Goal: Feedback & Contribution: Contribute content

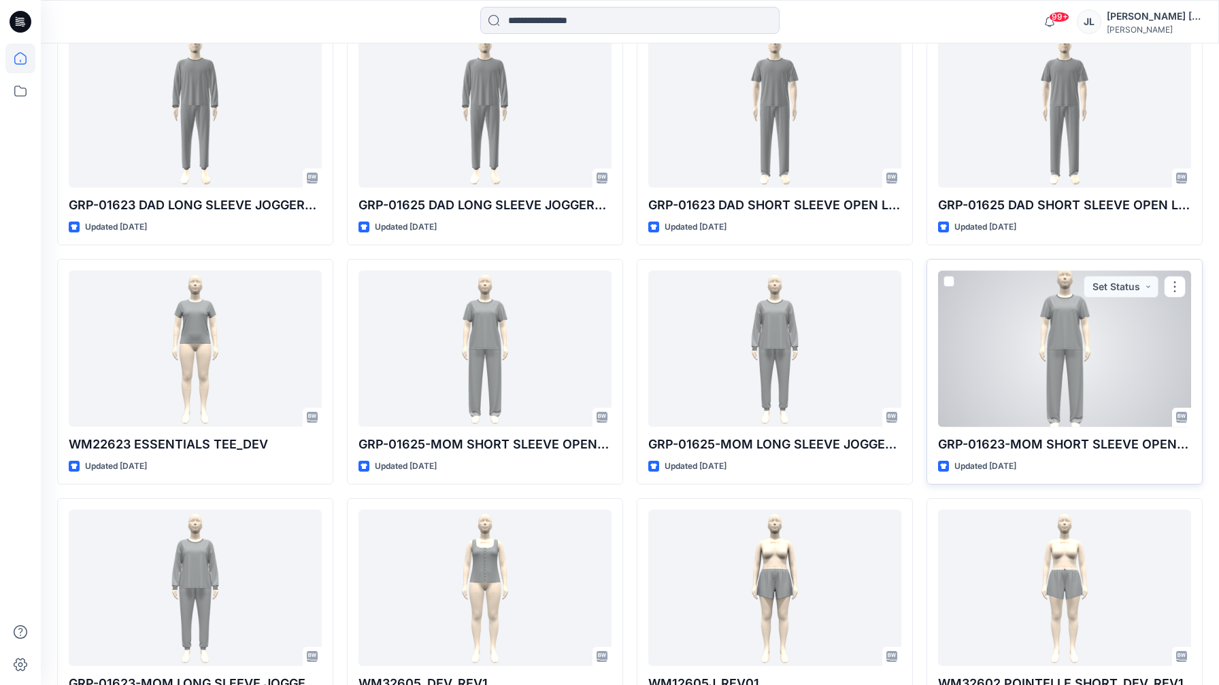
scroll to position [539, 0]
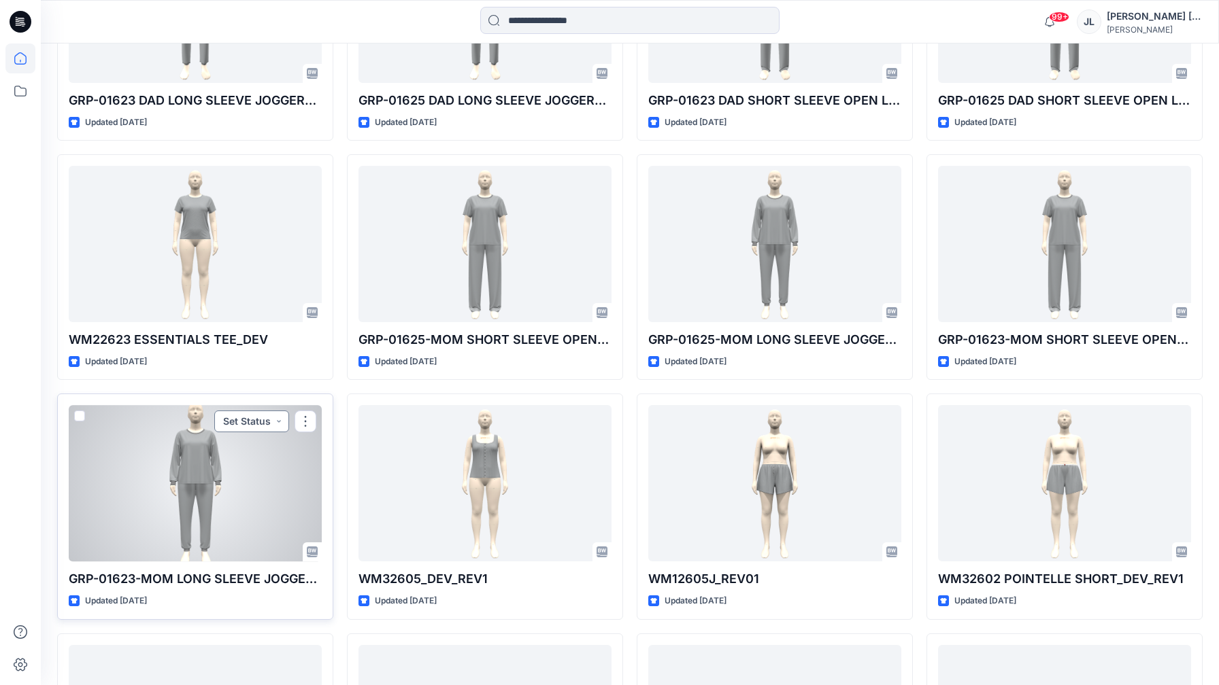
click at [231, 422] on button "Set Status" at bounding box center [251, 422] width 75 height 22
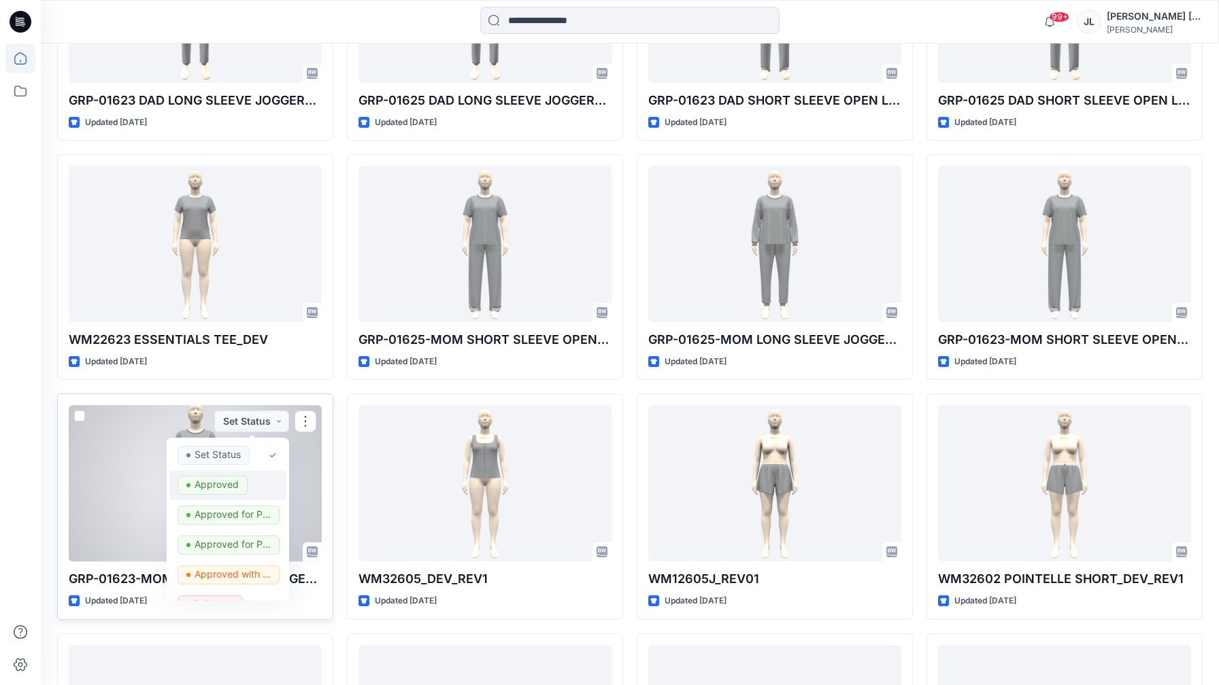
click at [222, 485] on p "Approved" at bounding box center [216, 485] width 44 height 18
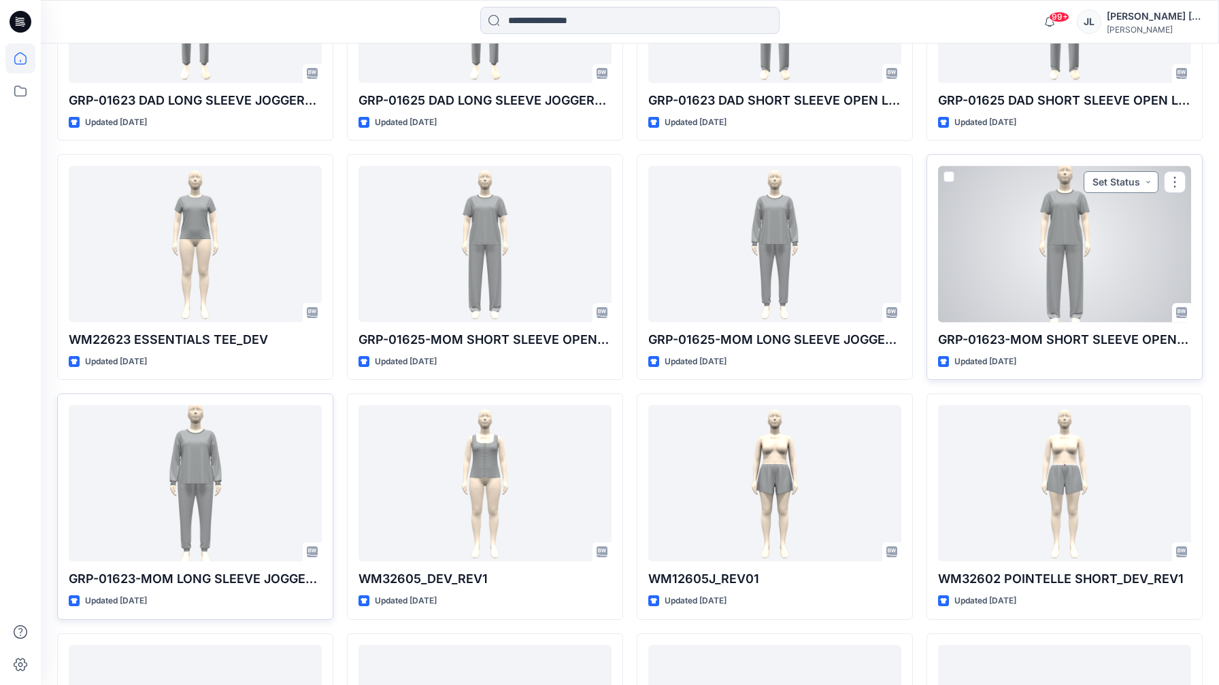
click at [1095, 180] on button "Set Status" at bounding box center [1120, 182] width 75 height 22
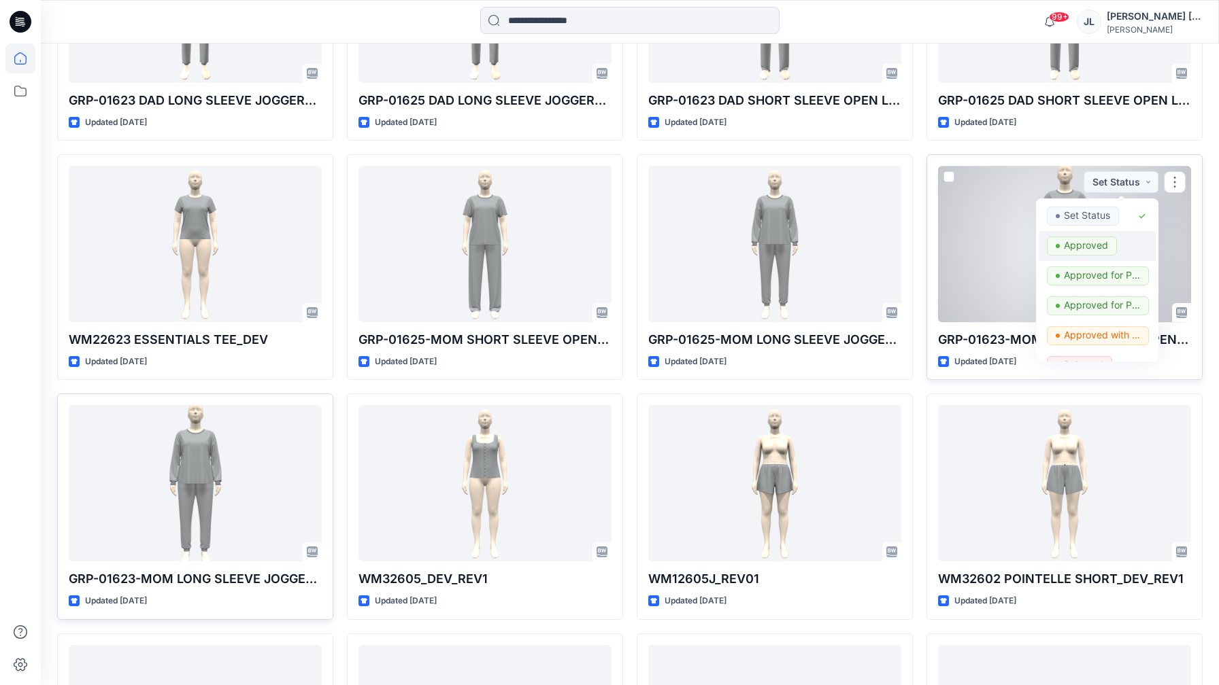
click at [1081, 246] on p "Approved" at bounding box center [1086, 246] width 44 height 18
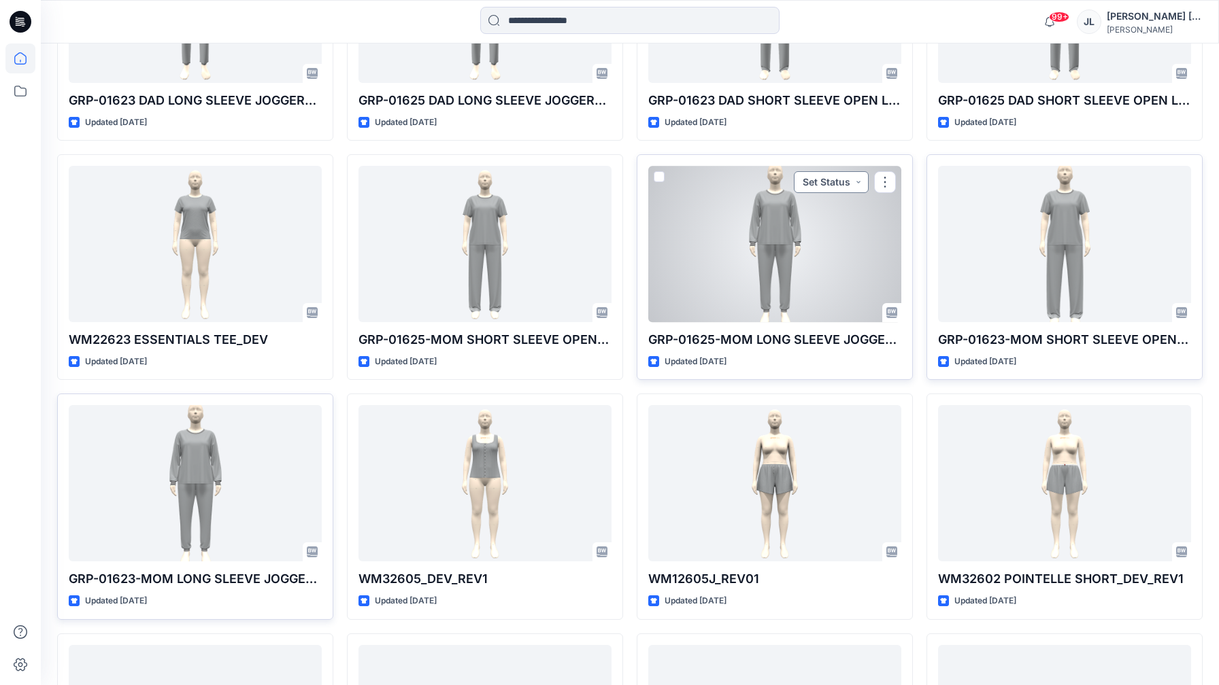
click at [843, 182] on button "Set Status" at bounding box center [831, 182] width 75 height 22
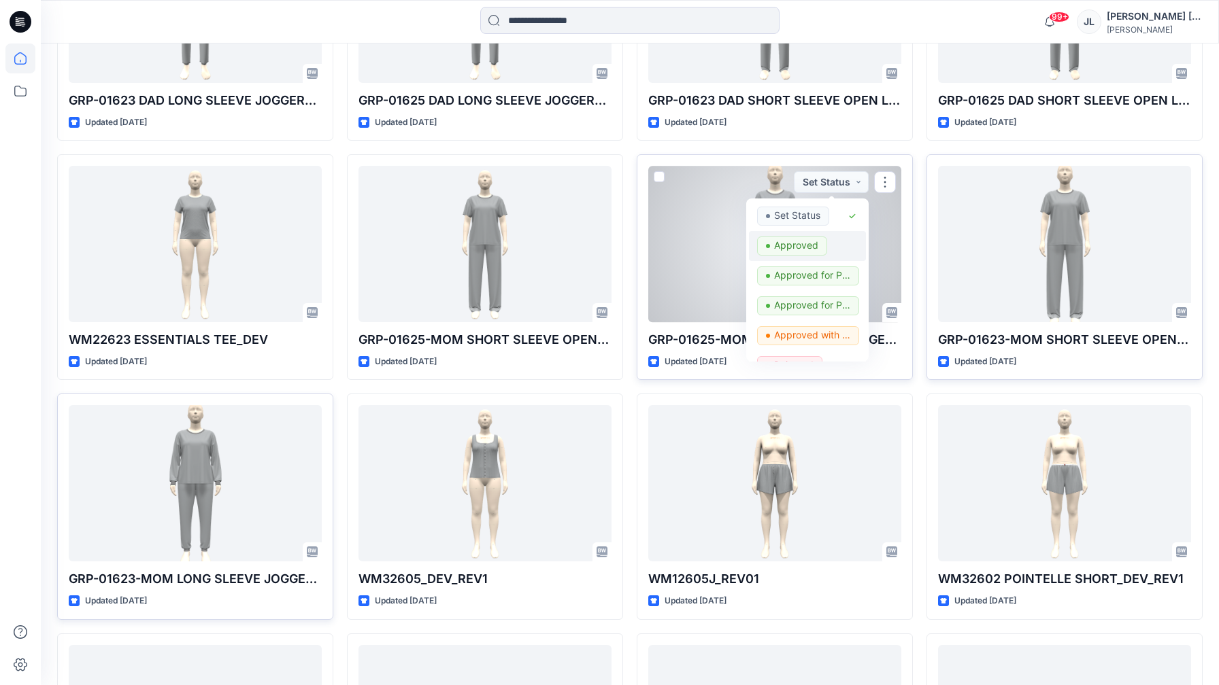
click at [799, 250] on p "Approved" at bounding box center [796, 246] width 44 height 18
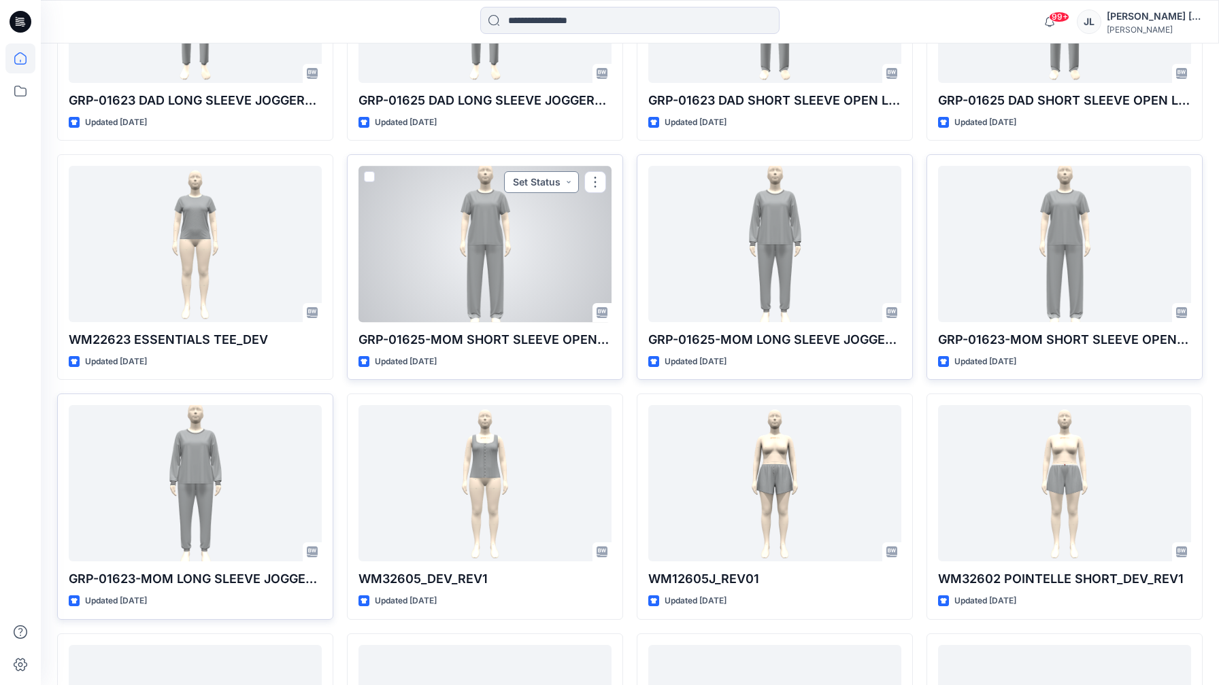
click at [570, 181] on button "Set Status" at bounding box center [541, 182] width 75 height 22
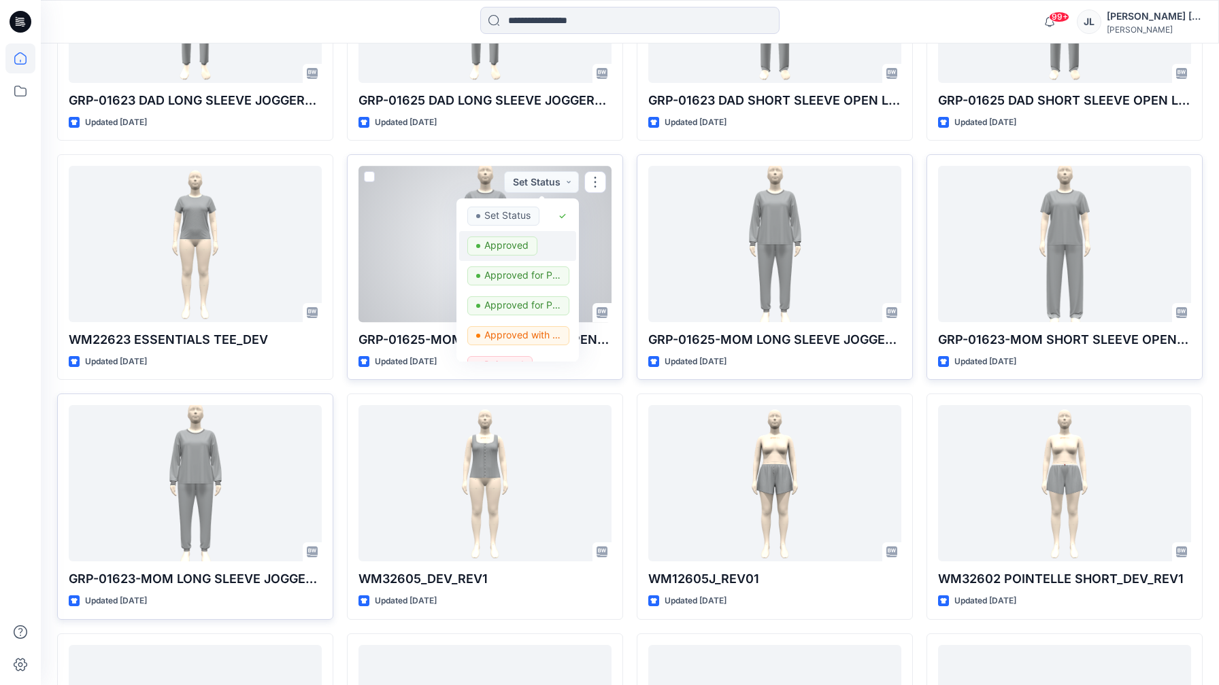
click at [525, 243] on p "Approved" at bounding box center [506, 246] width 44 height 18
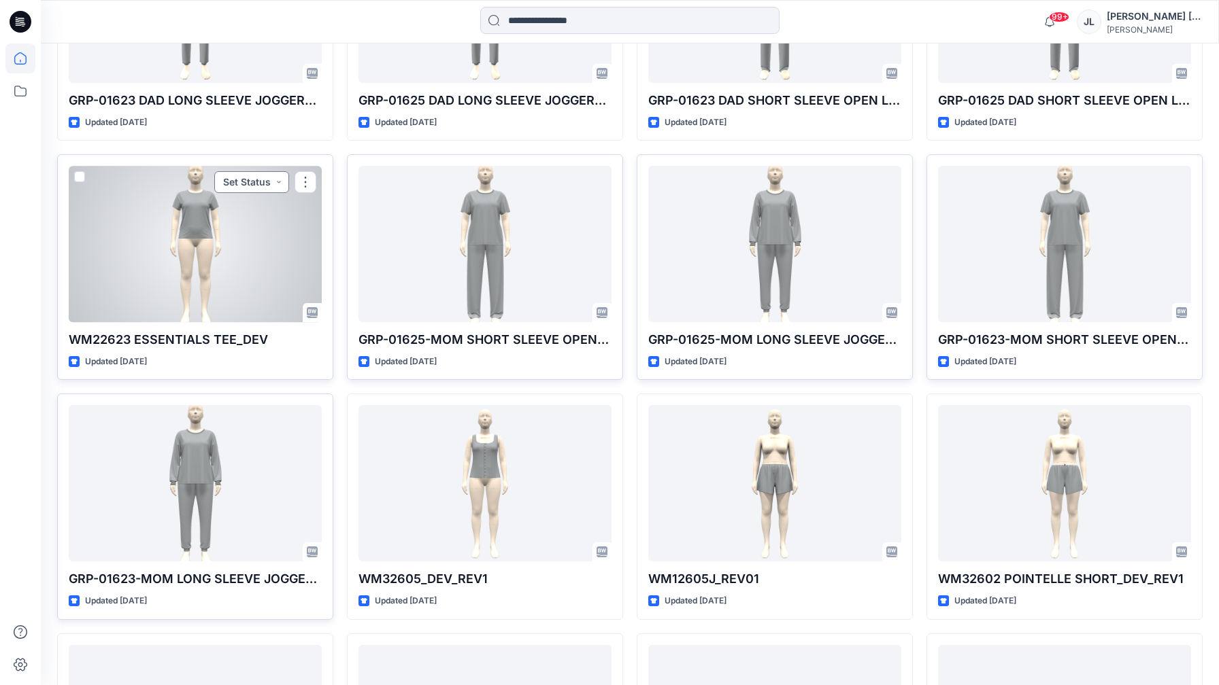
click at [267, 182] on button "Set Status" at bounding box center [251, 182] width 75 height 22
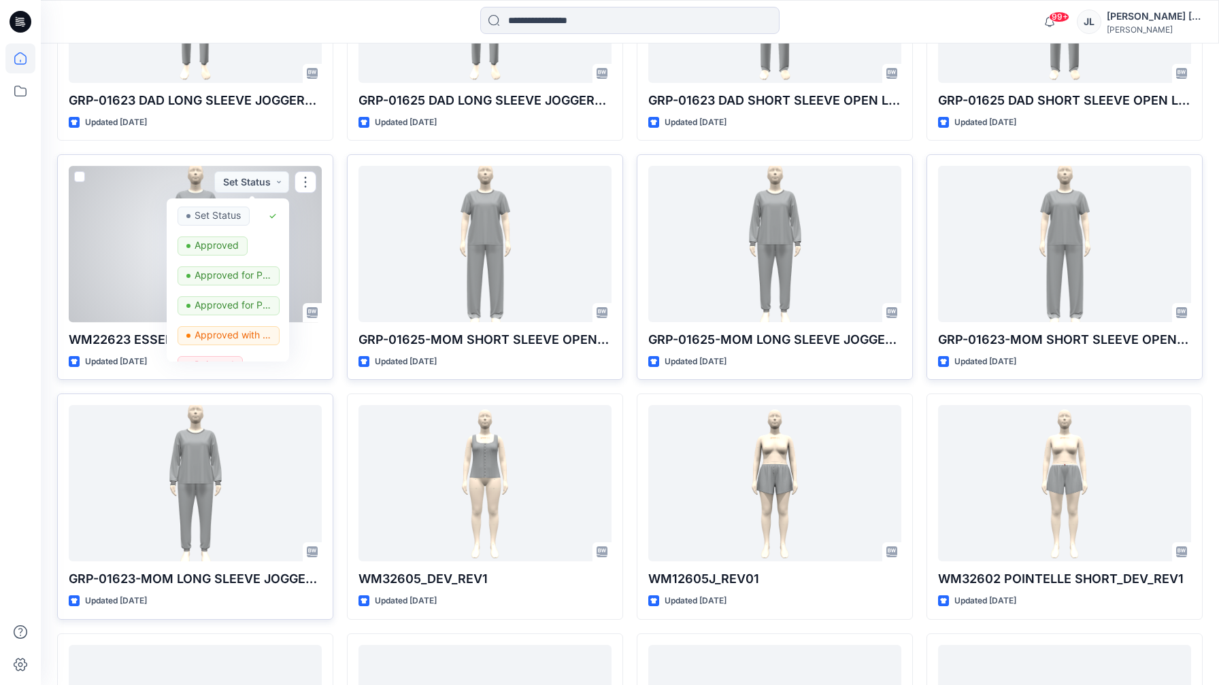
click at [301, 244] on div at bounding box center [195, 244] width 253 height 156
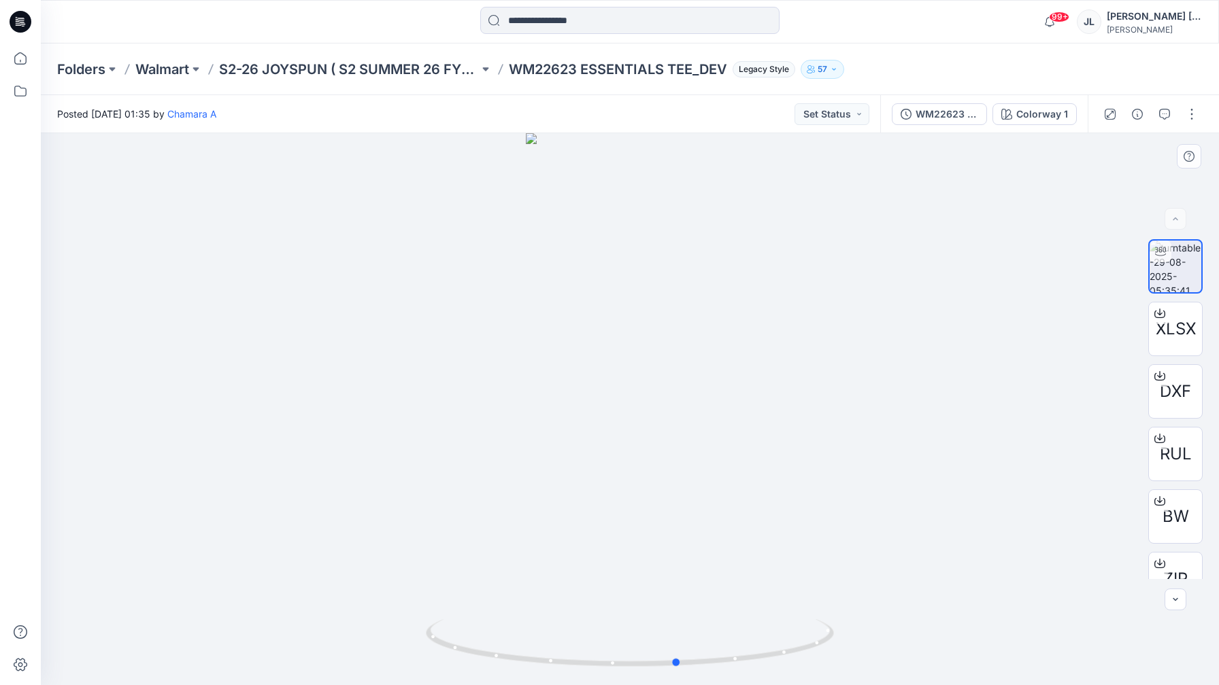
drag, startPoint x: 476, startPoint y: 649, endPoint x: 932, endPoint y: 596, distance: 459.4
click at [932, 596] on div at bounding box center [630, 409] width 1178 height 552
click at [1162, 118] on icon "button" at bounding box center [1164, 114] width 11 height 11
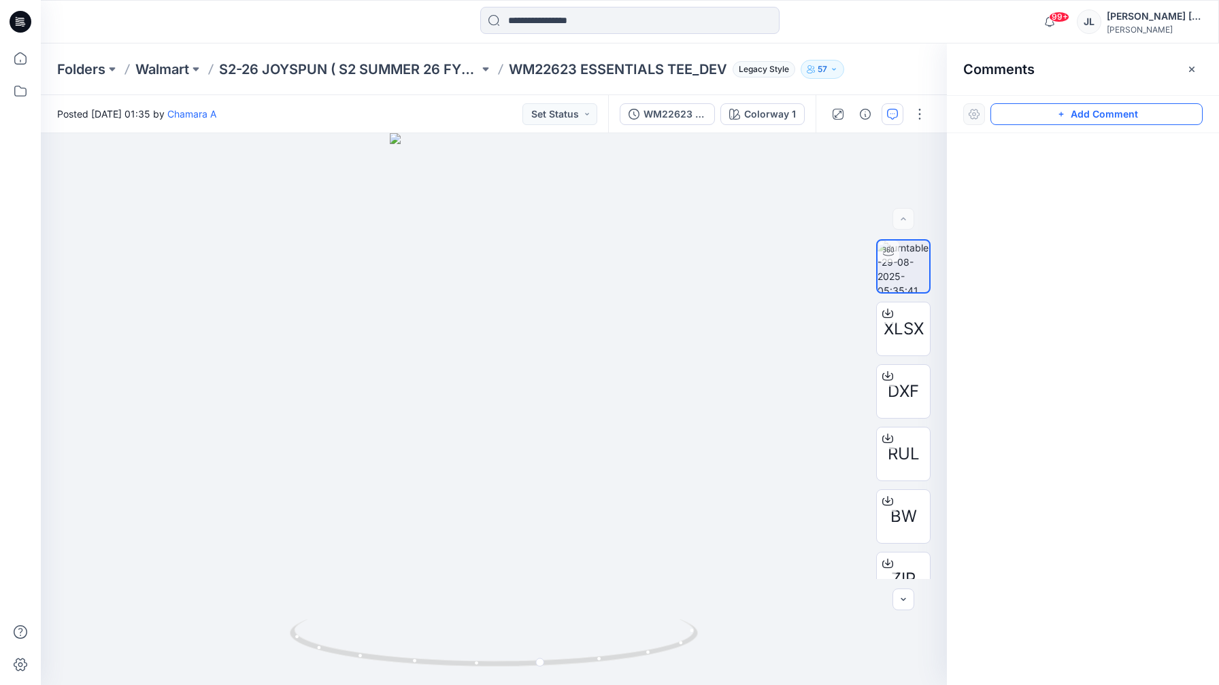
click at [1105, 112] on button "Add Comment" at bounding box center [1096, 114] width 212 height 22
click at [458, 371] on div "1" at bounding box center [494, 409] width 906 height 552
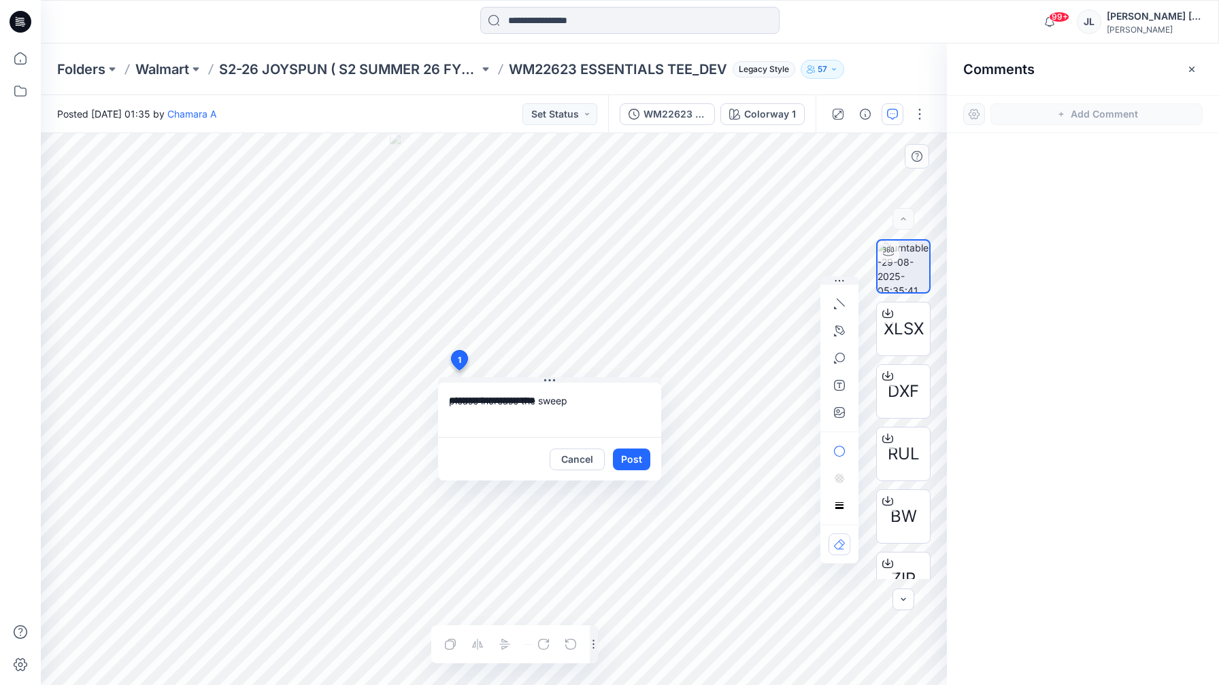
click at [551, 384] on textarea "**********" at bounding box center [549, 410] width 223 height 54
type textarea "**********"
click at [639, 465] on button "Post" at bounding box center [631, 460] width 37 height 22
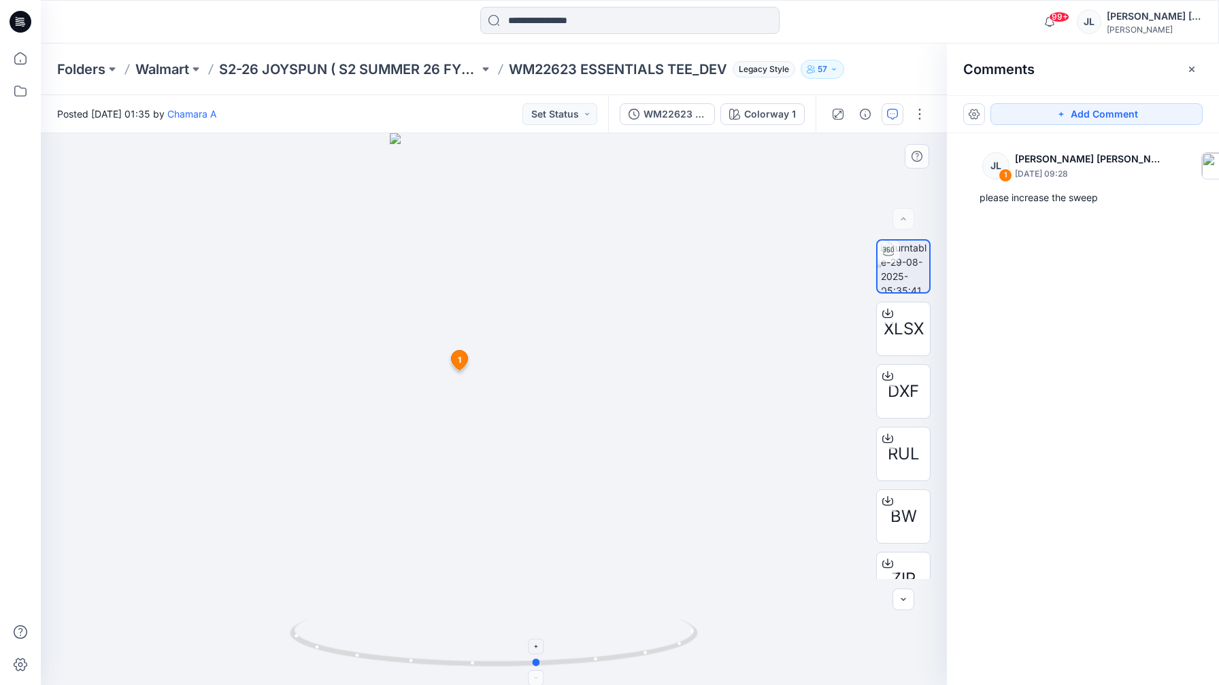
drag, startPoint x: 391, startPoint y: 656, endPoint x: 428, endPoint y: 646, distance: 38.8
click at [428, 646] on icon at bounding box center [495, 644] width 411 height 51
click at [575, 121] on button "Set Status" at bounding box center [559, 114] width 75 height 22
click at [541, 286] on button "Rejected" at bounding box center [537, 298] width 117 height 30
click at [420, 69] on p "S2-26 JOYSPUN ( S2 SUMMER 26 FYE 27)" at bounding box center [349, 69] width 260 height 19
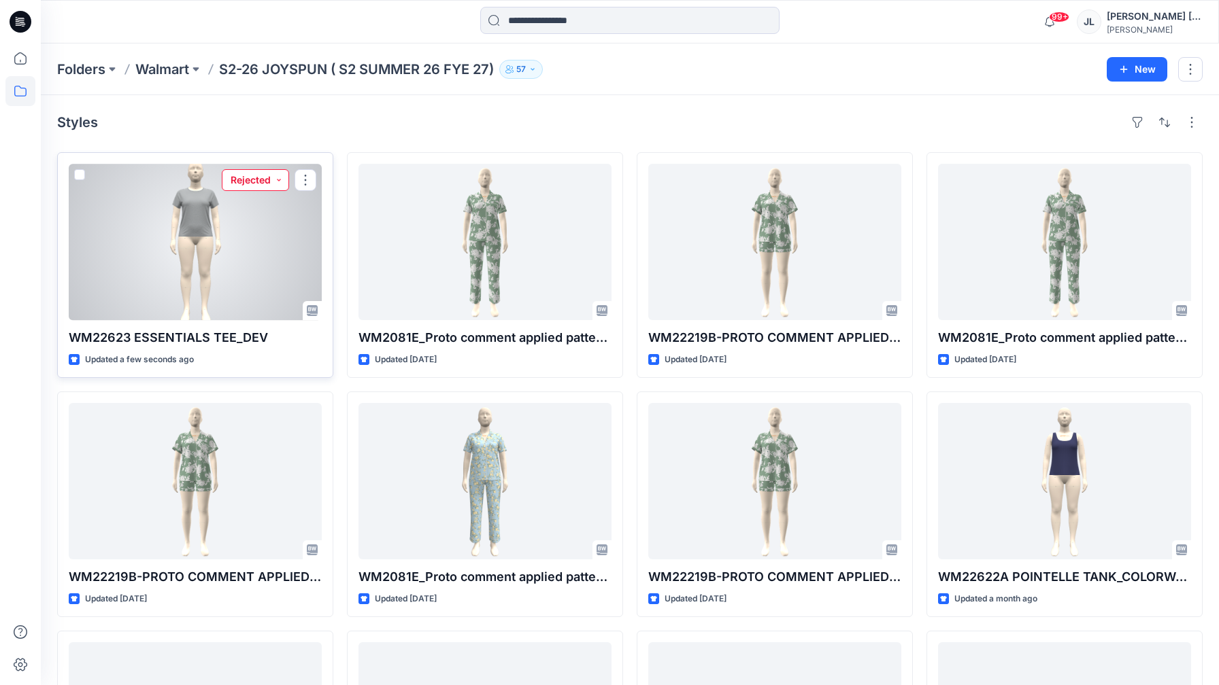
click at [267, 175] on button "Rejected" at bounding box center [255, 180] width 67 height 22
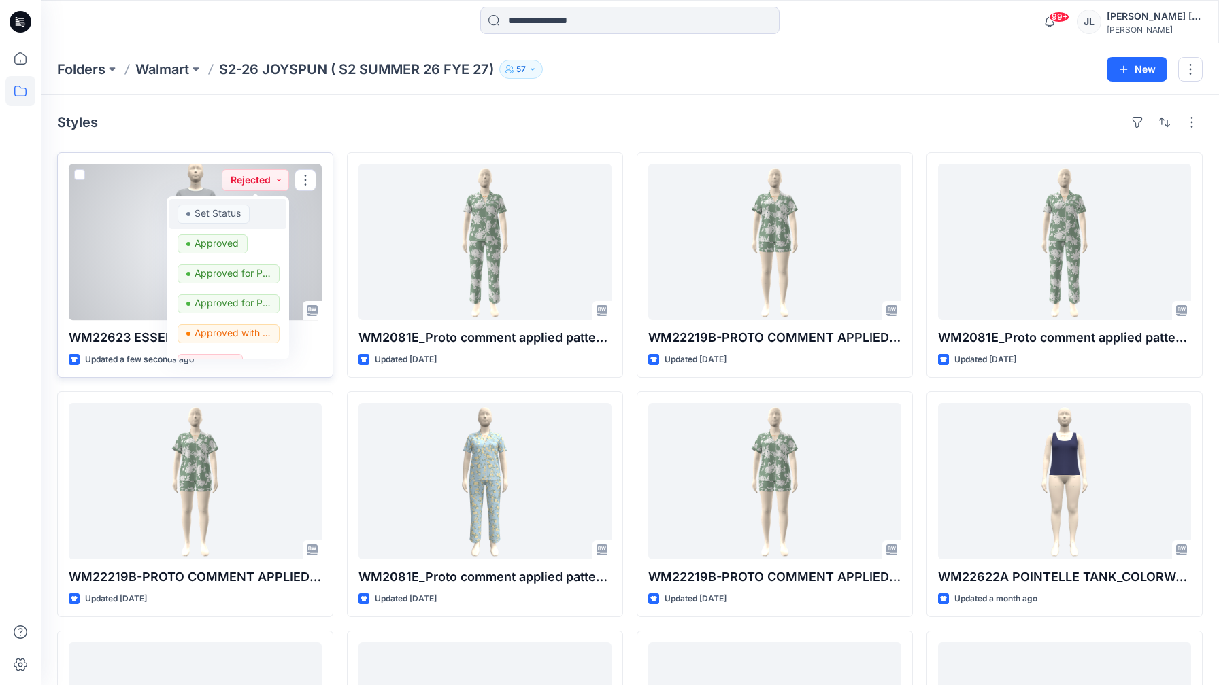
click at [233, 212] on p "Set Status" at bounding box center [217, 214] width 46 height 18
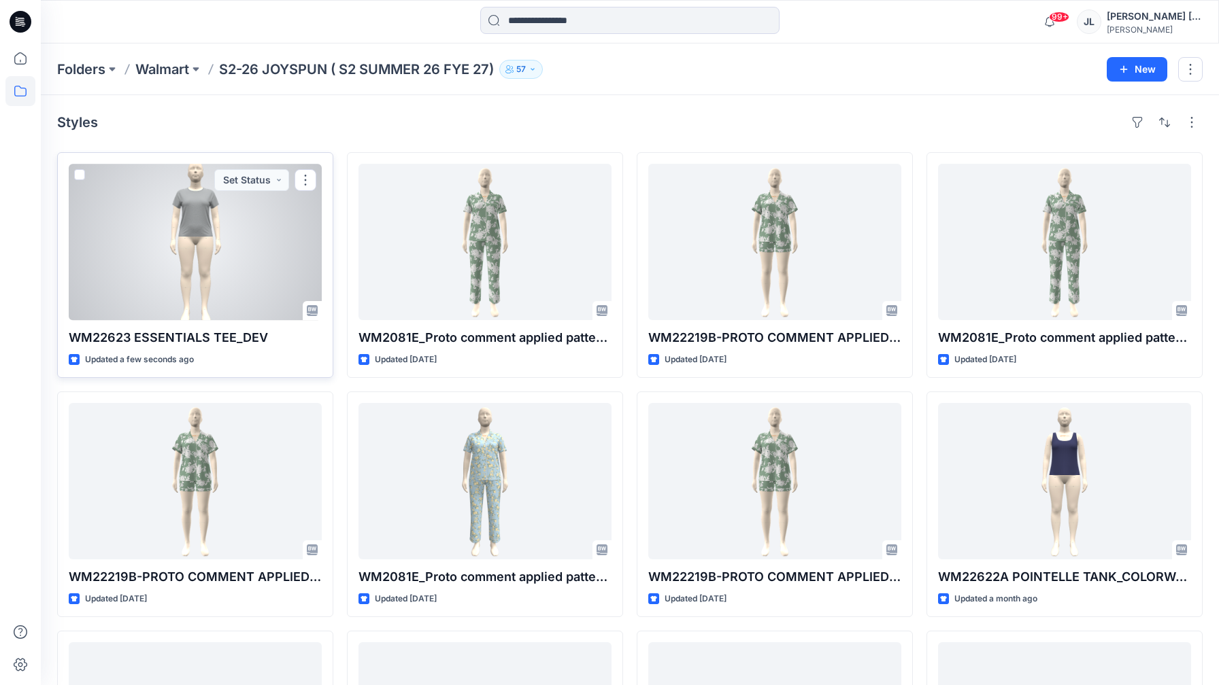
click at [261, 224] on div at bounding box center [195, 242] width 253 height 156
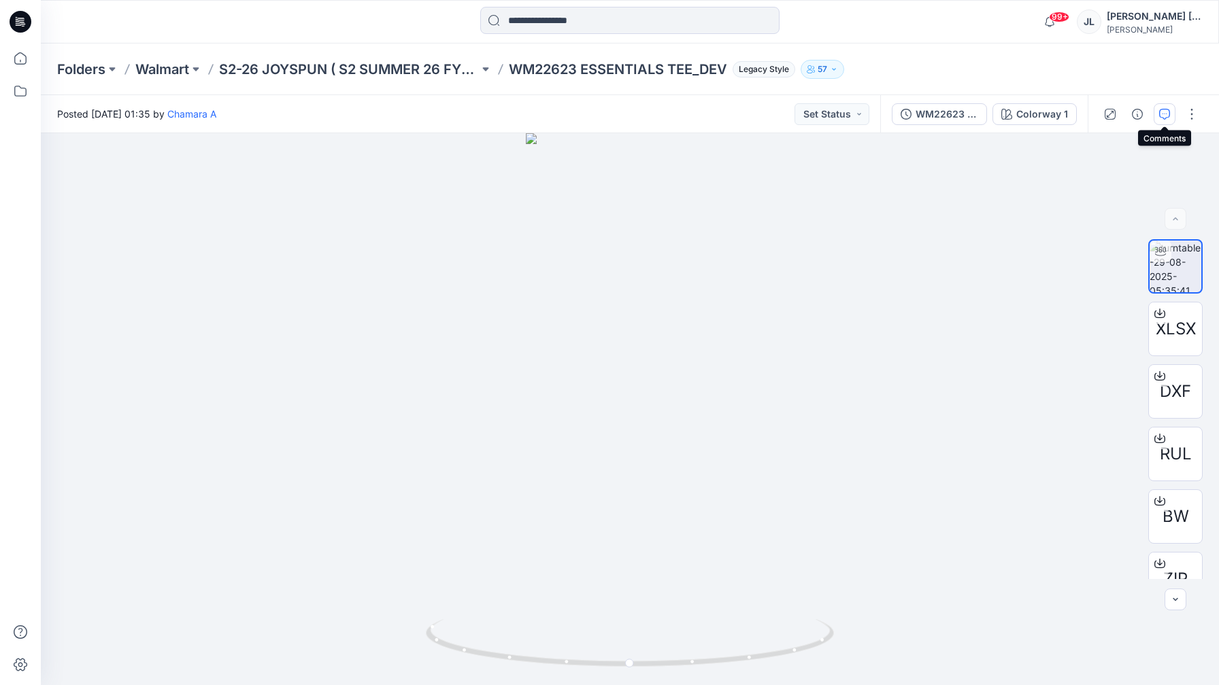
click at [1172, 107] on button "button" at bounding box center [1164, 114] width 22 height 22
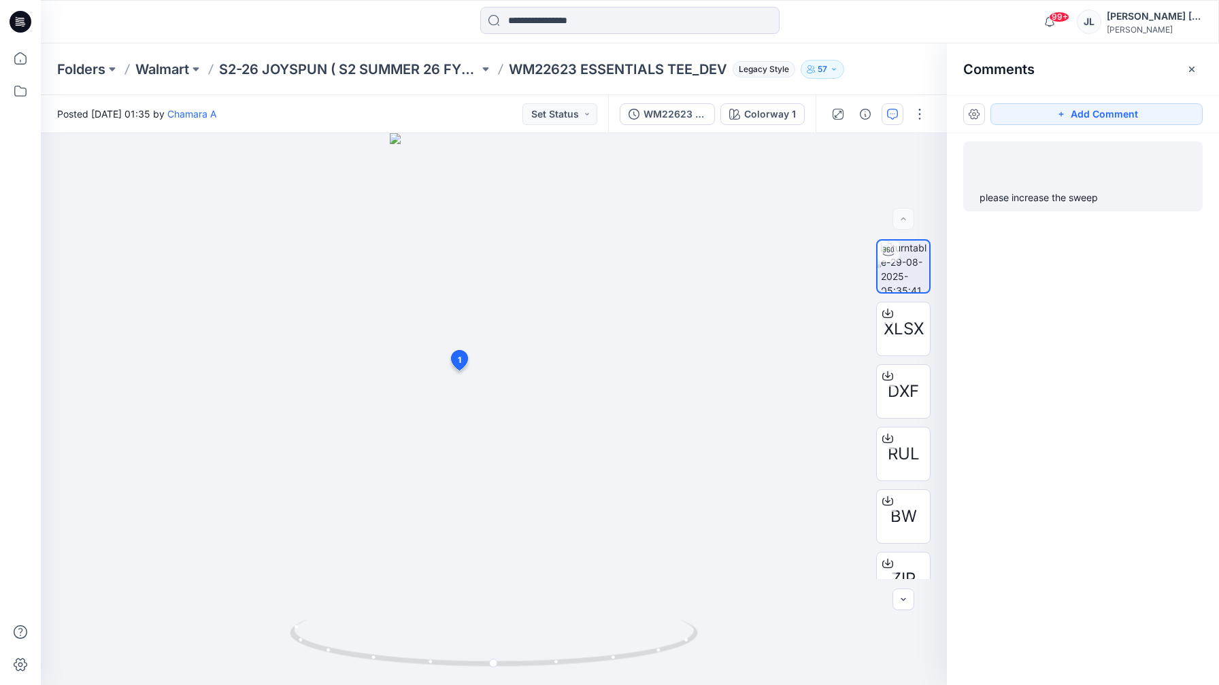
click at [1123, 178] on div at bounding box center [1082, 165] width 223 height 37
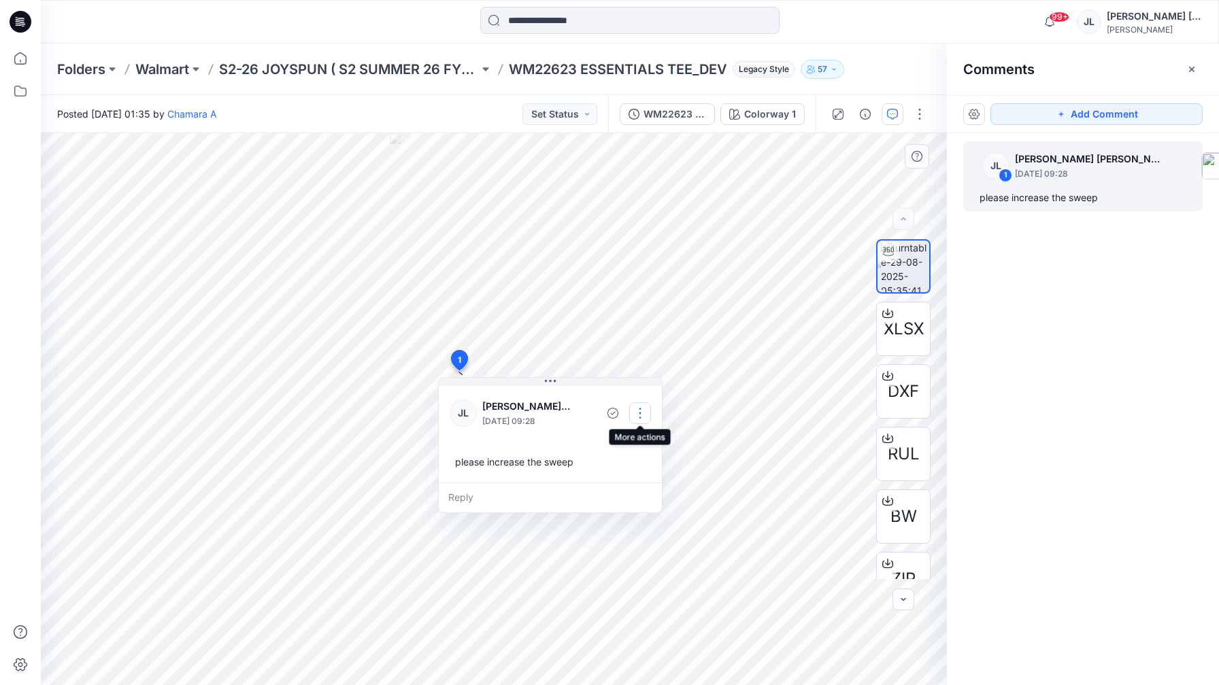
click at [641, 413] on button "button" at bounding box center [640, 414] width 22 height 22
click at [626, 481] on p "Delete thread" at bounding box center [643, 482] width 61 height 14
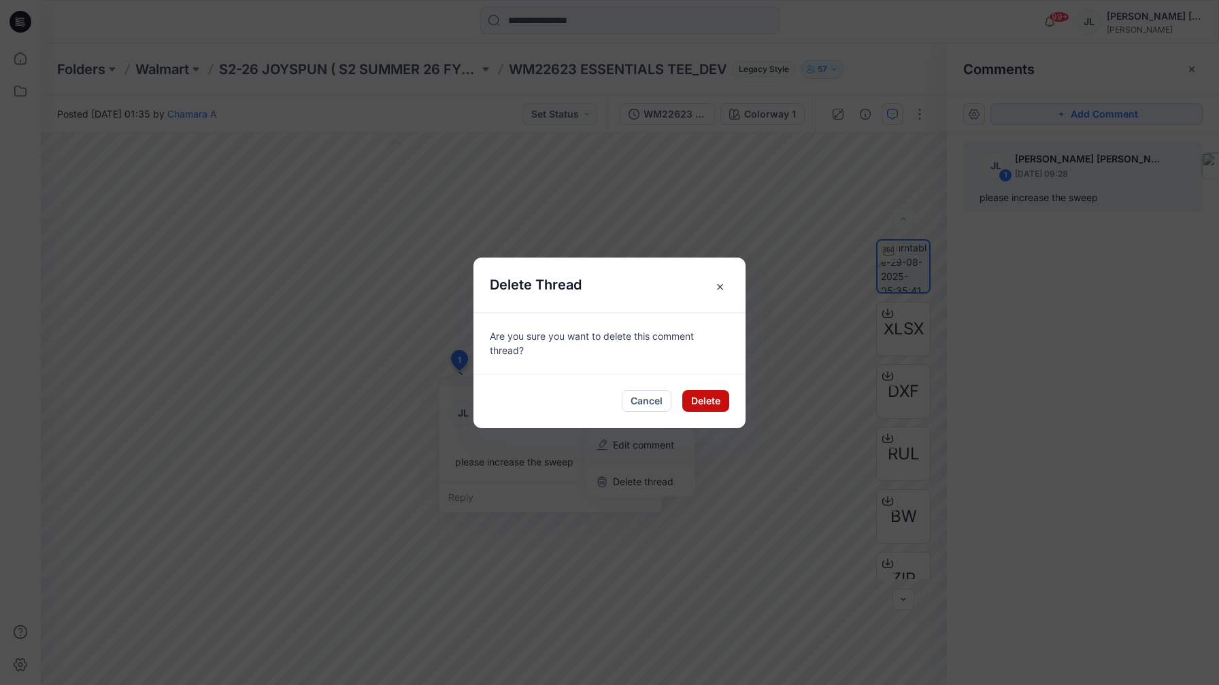
click at [715, 398] on button "Delete" at bounding box center [705, 401] width 47 height 22
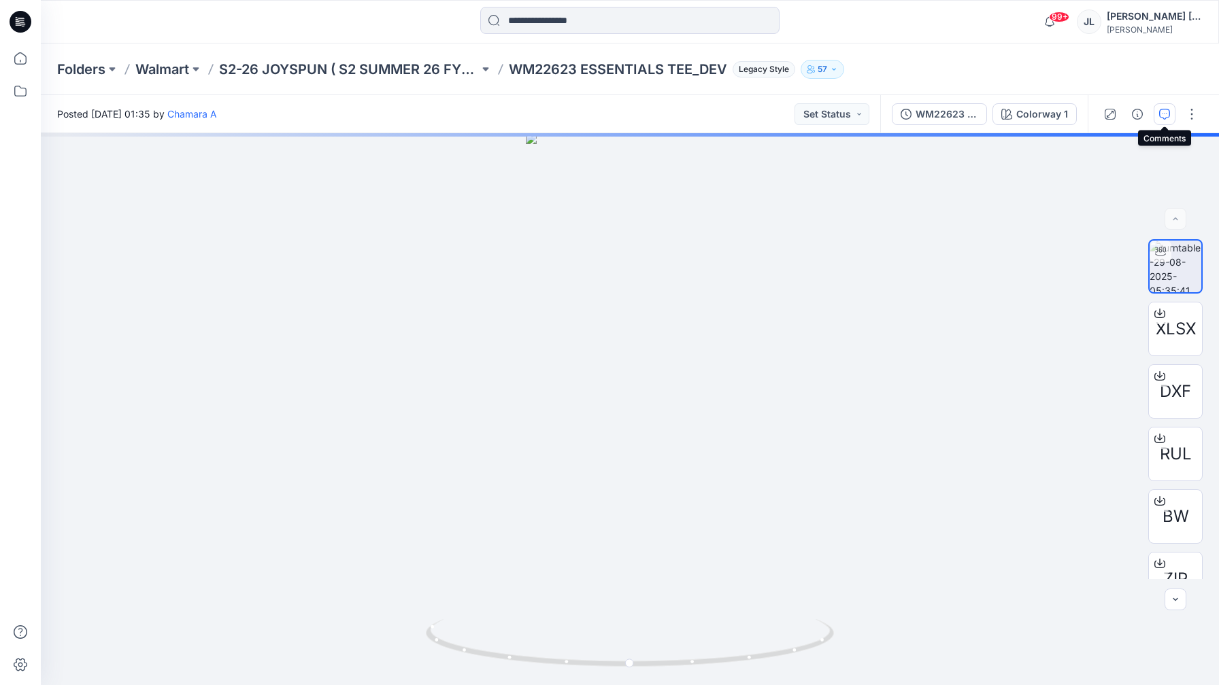
click at [1157, 109] on button "button" at bounding box center [1164, 114] width 22 height 22
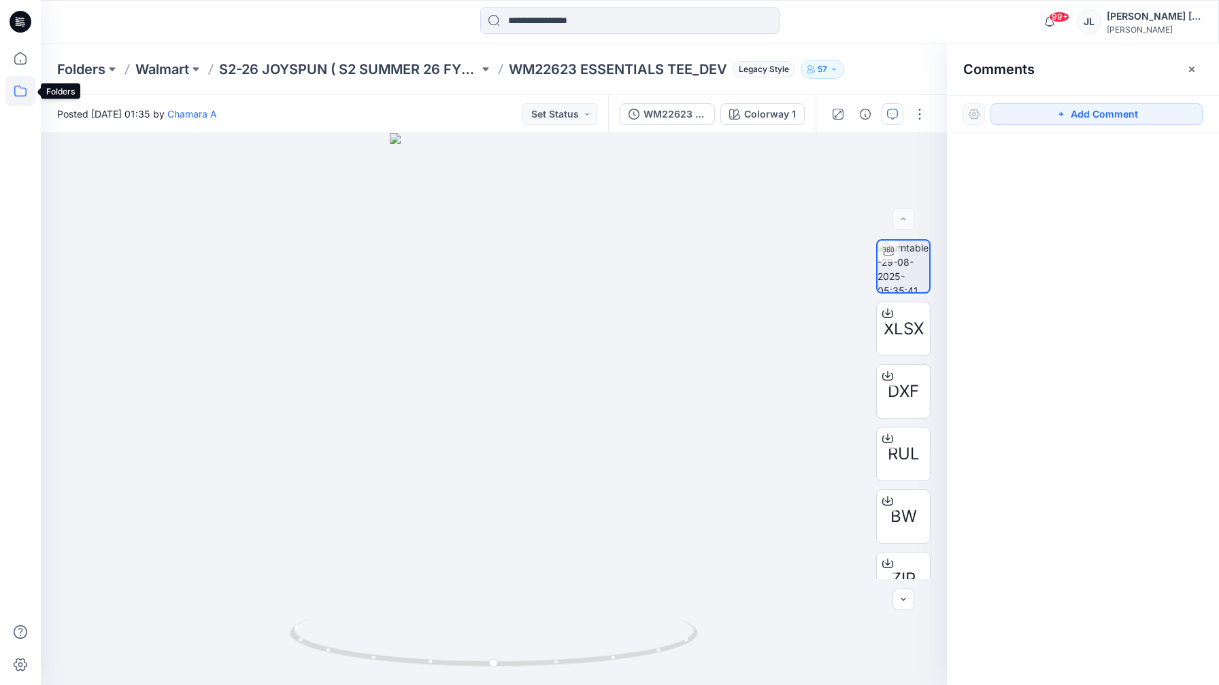
click at [18, 96] on icon at bounding box center [20, 91] width 12 height 11
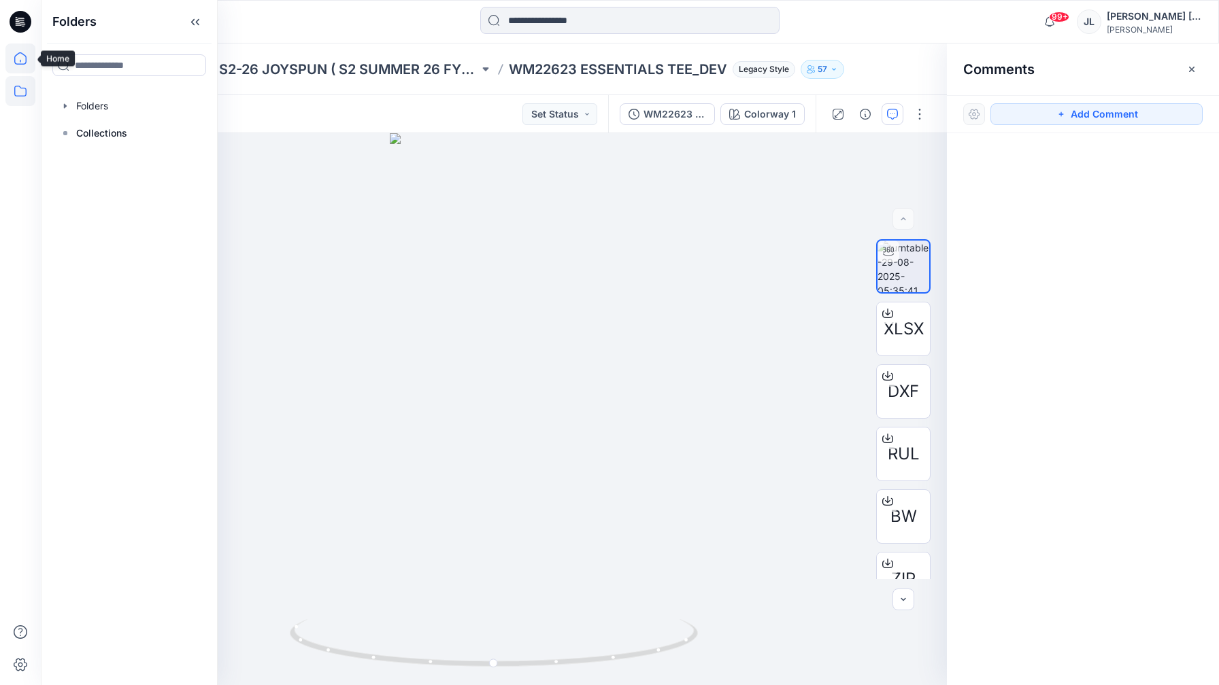
click at [24, 61] on icon at bounding box center [20, 59] width 30 height 30
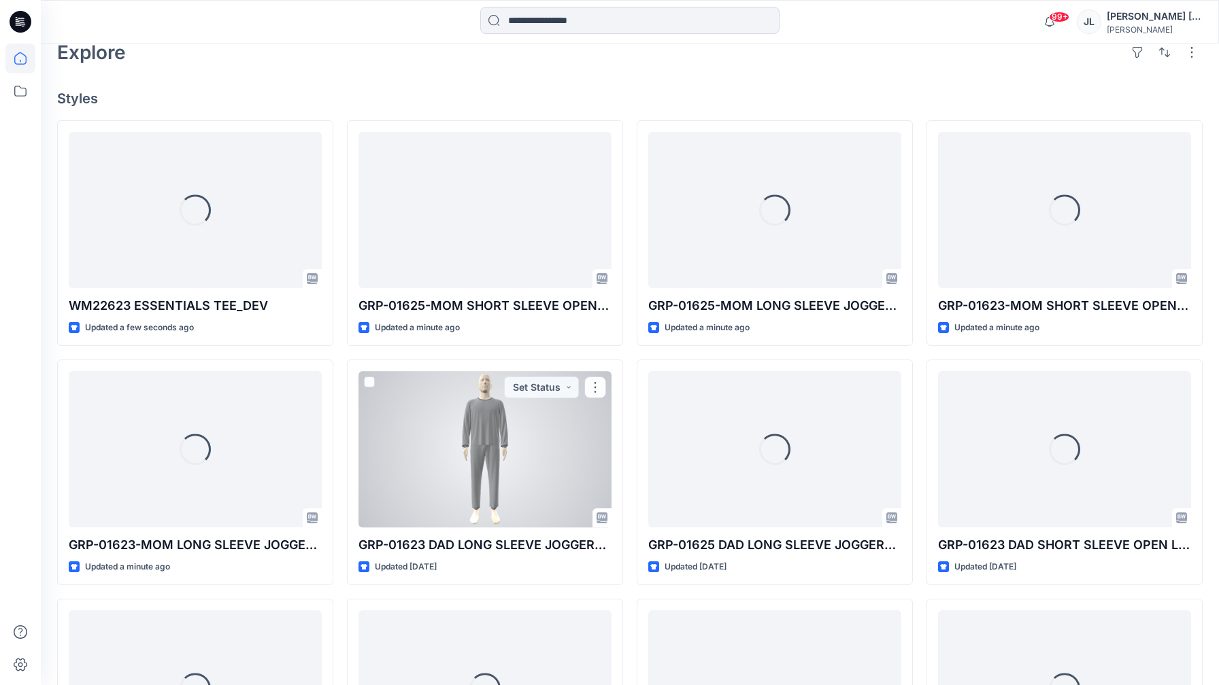
scroll to position [335, 0]
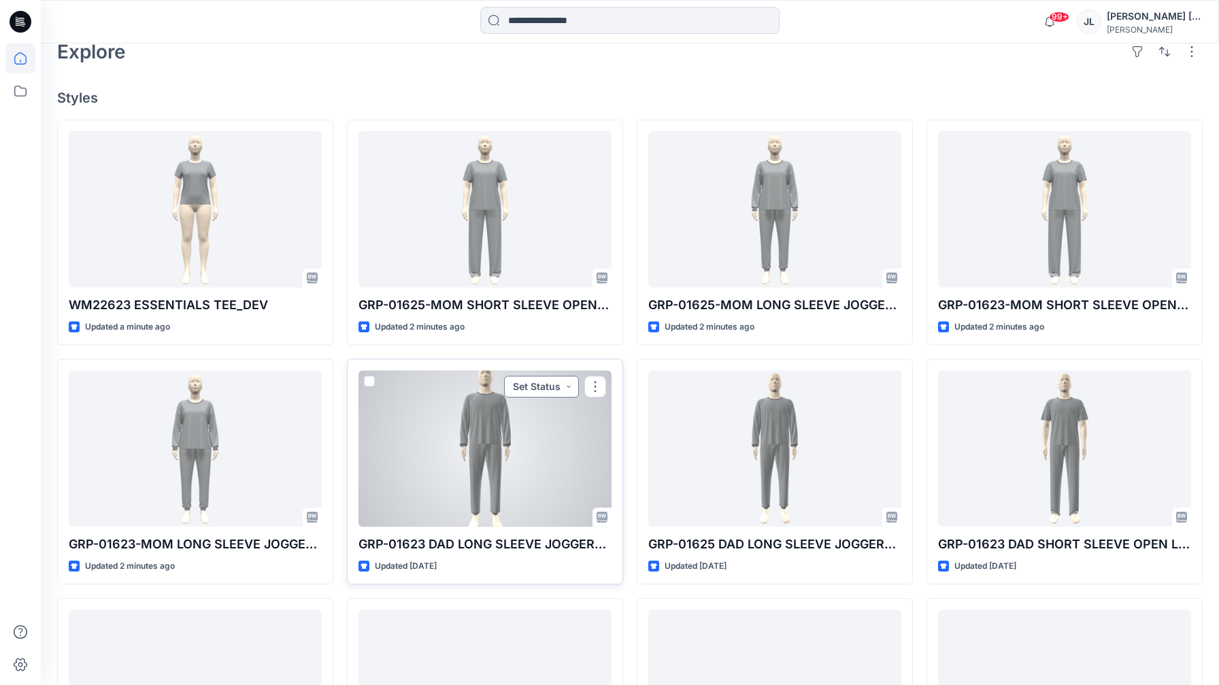
click at [545, 386] on button "Set Status" at bounding box center [541, 387] width 75 height 22
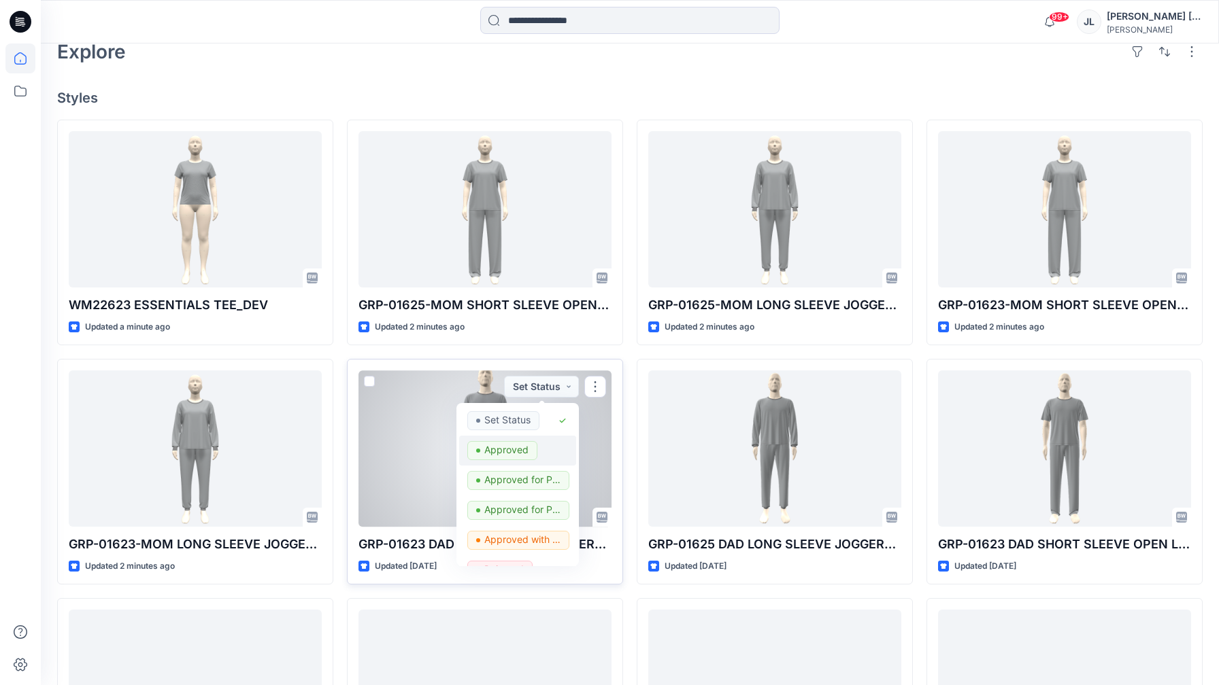
click at [524, 442] on p "Approved" at bounding box center [506, 450] width 44 height 18
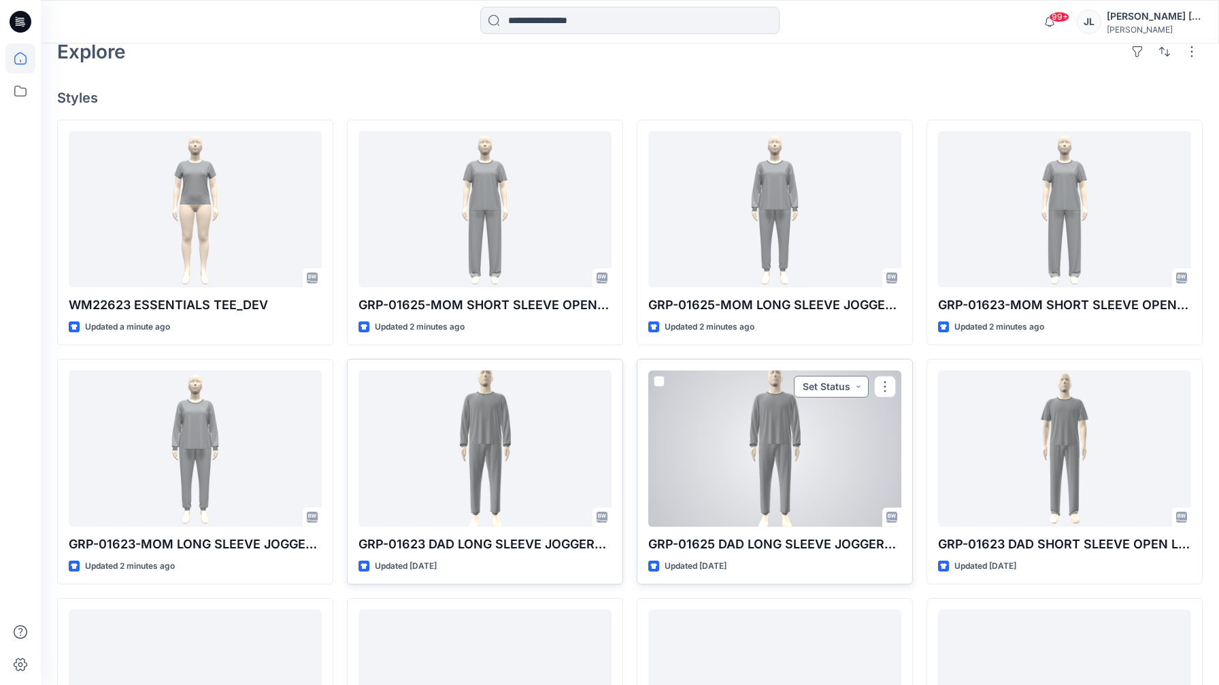
click at [841, 394] on button "Set Status" at bounding box center [831, 387] width 75 height 22
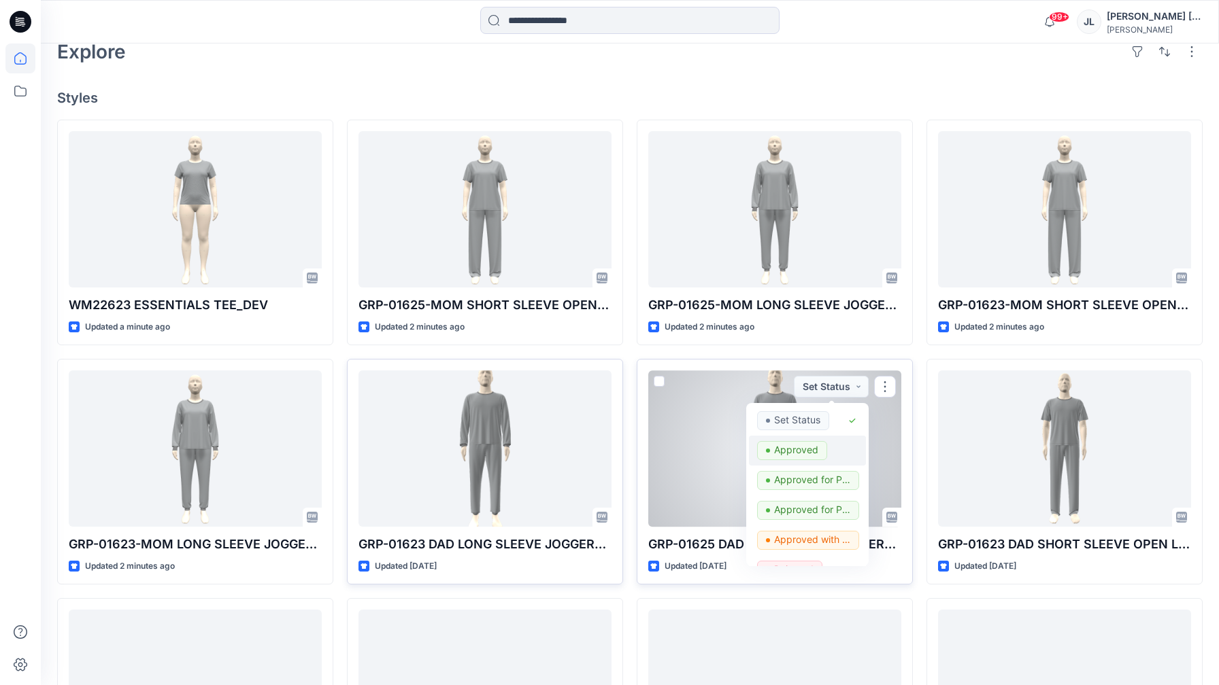
click at [791, 452] on p "Approved" at bounding box center [796, 450] width 44 height 18
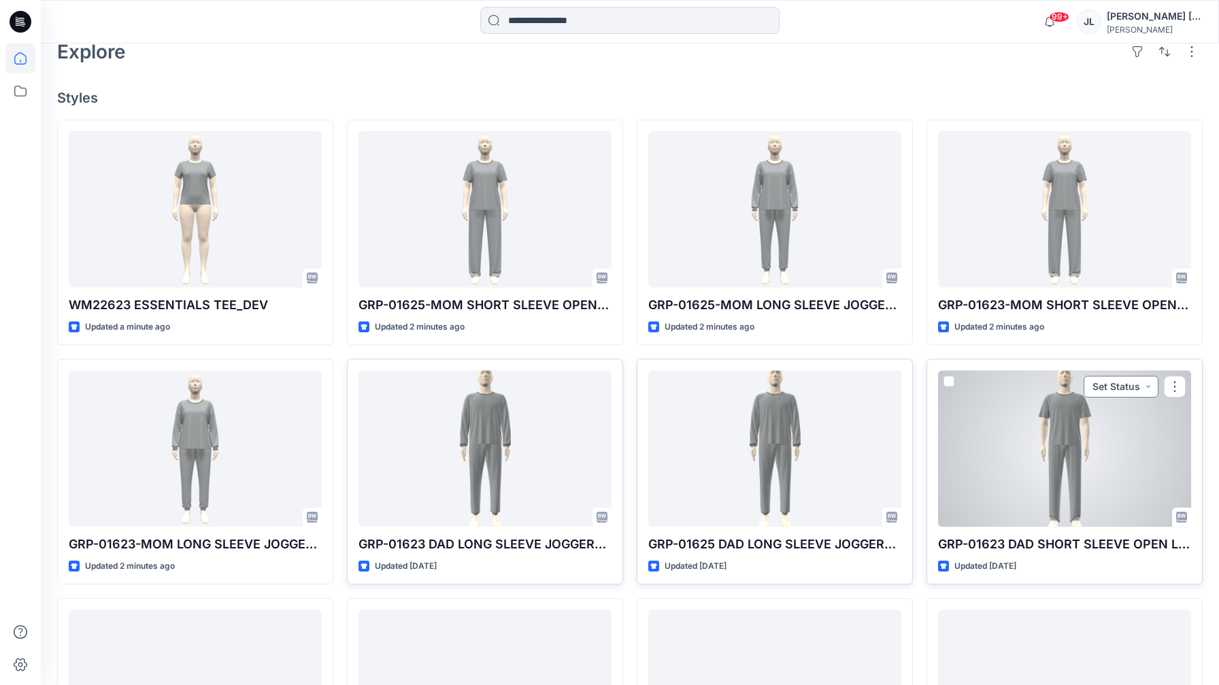
click at [1110, 388] on button "Set Status" at bounding box center [1120, 387] width 75 height 22
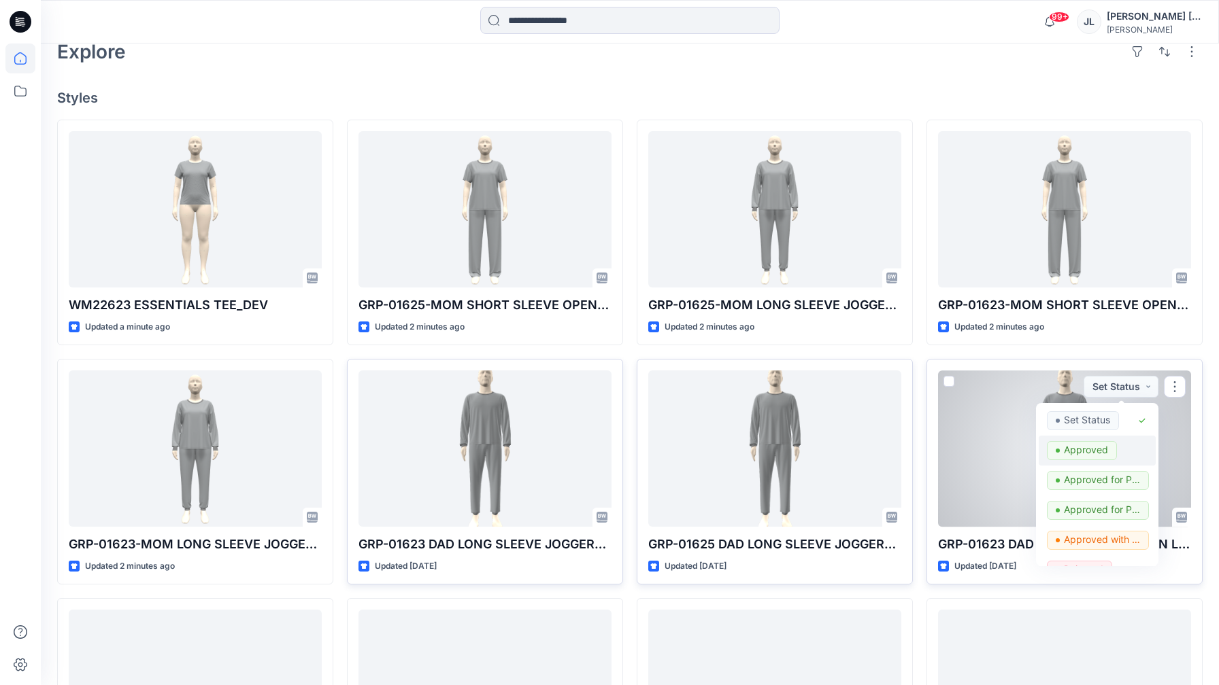
click at [1081, 443] on p "Approved" at bounding box center [1086, 450] width 44 height 18
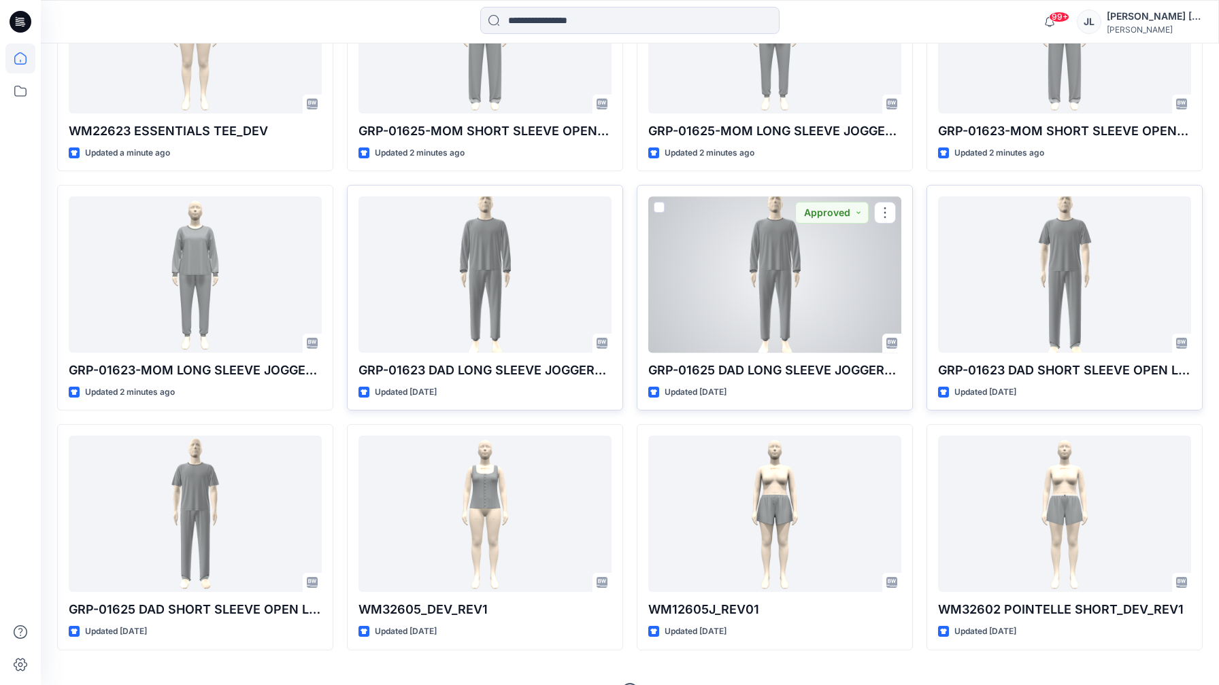
scroll to position [512, 0]
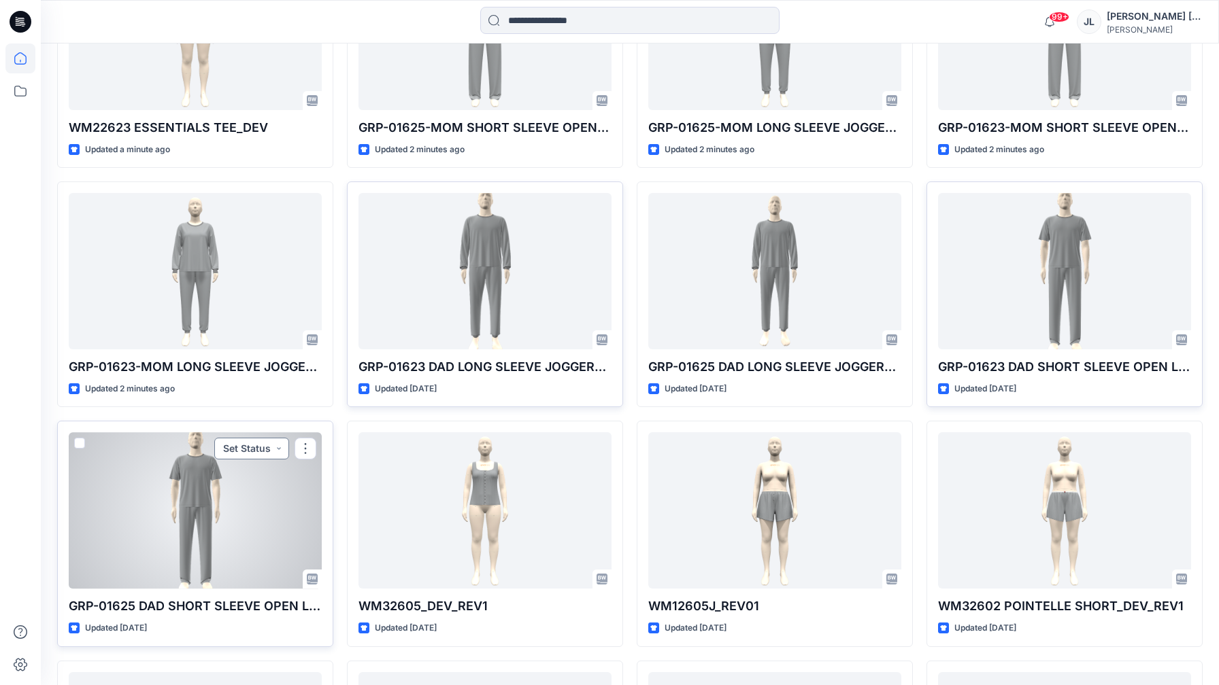
click at [262, 441] on button "Set Status" at bounding box center [251, 449] width 75 height 22
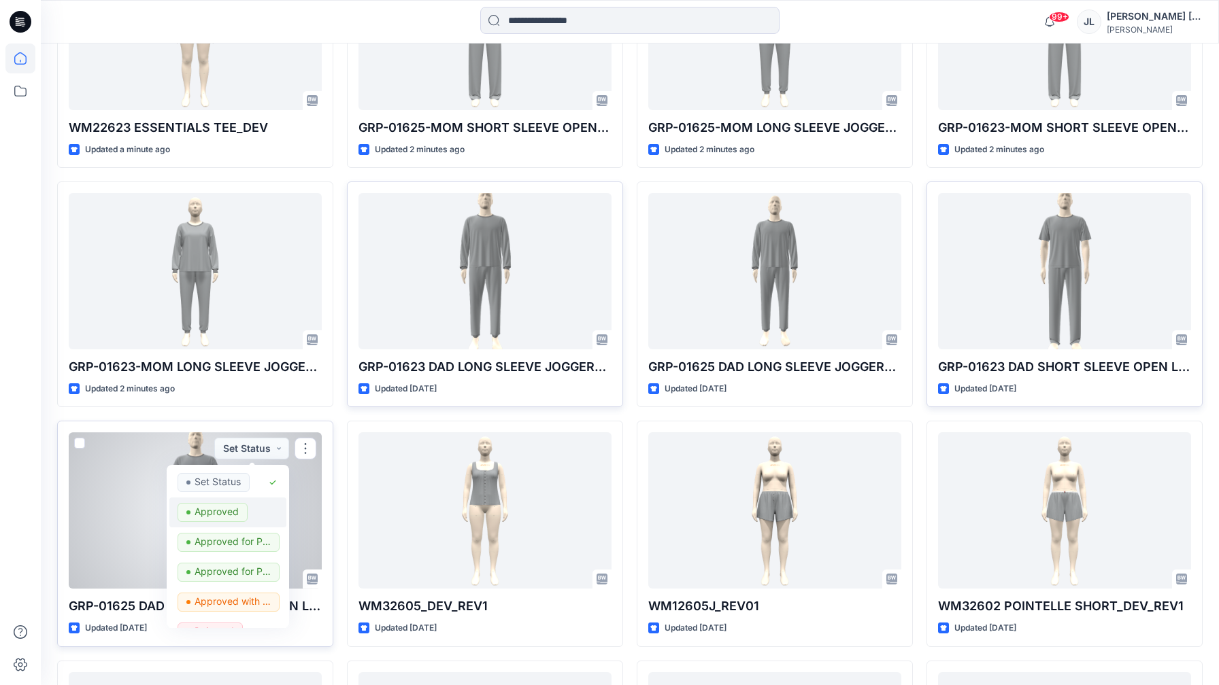
click at [237, 506] on p "Approved" at bounding box center [216, 512] width 44 height 18
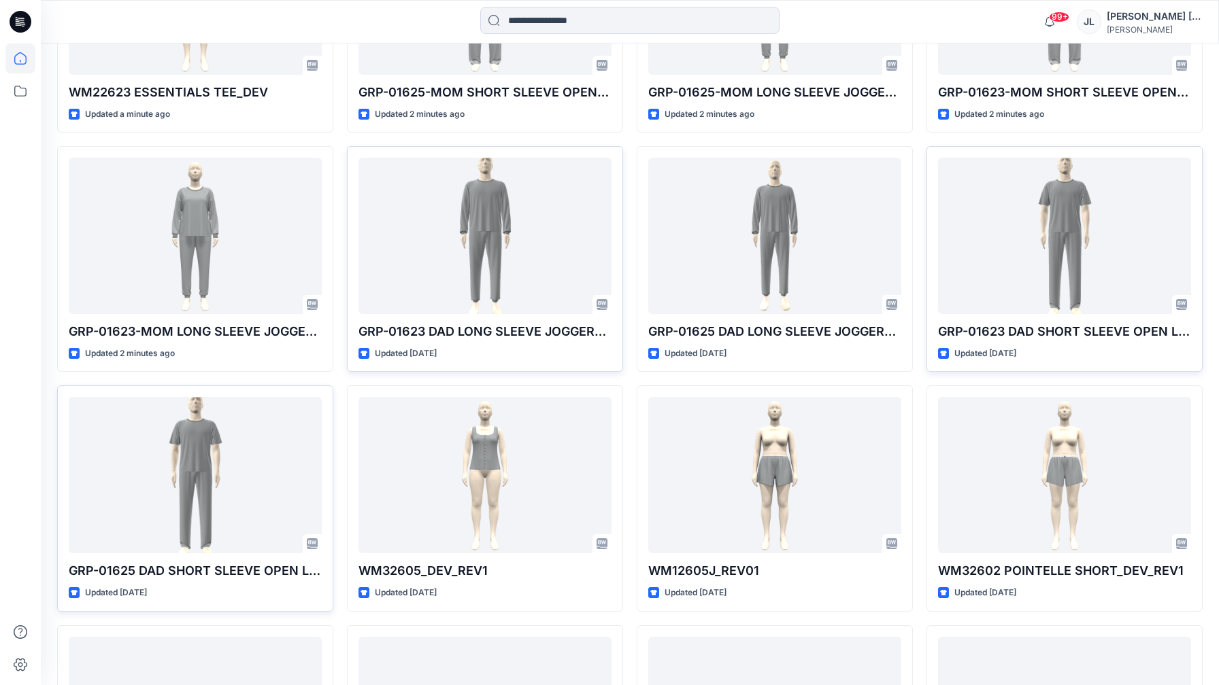
scroll to position [0, 0]
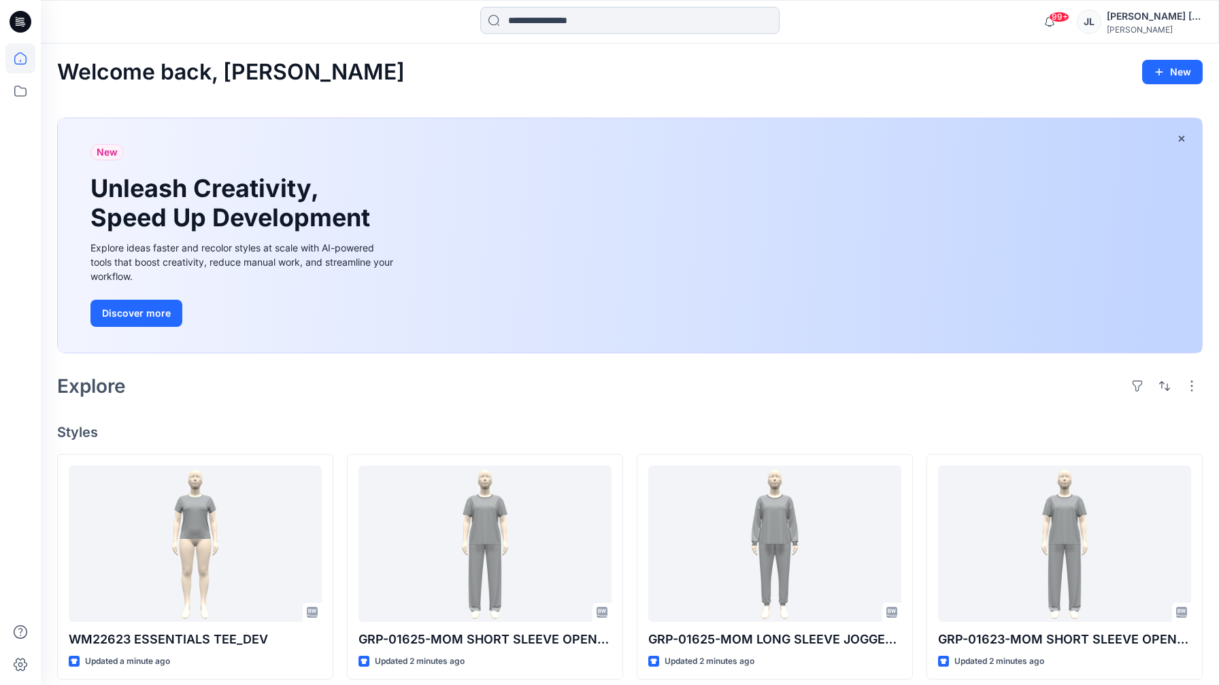
click at [513, 17] on input at bounding box center [629, 20] width 299 height 27
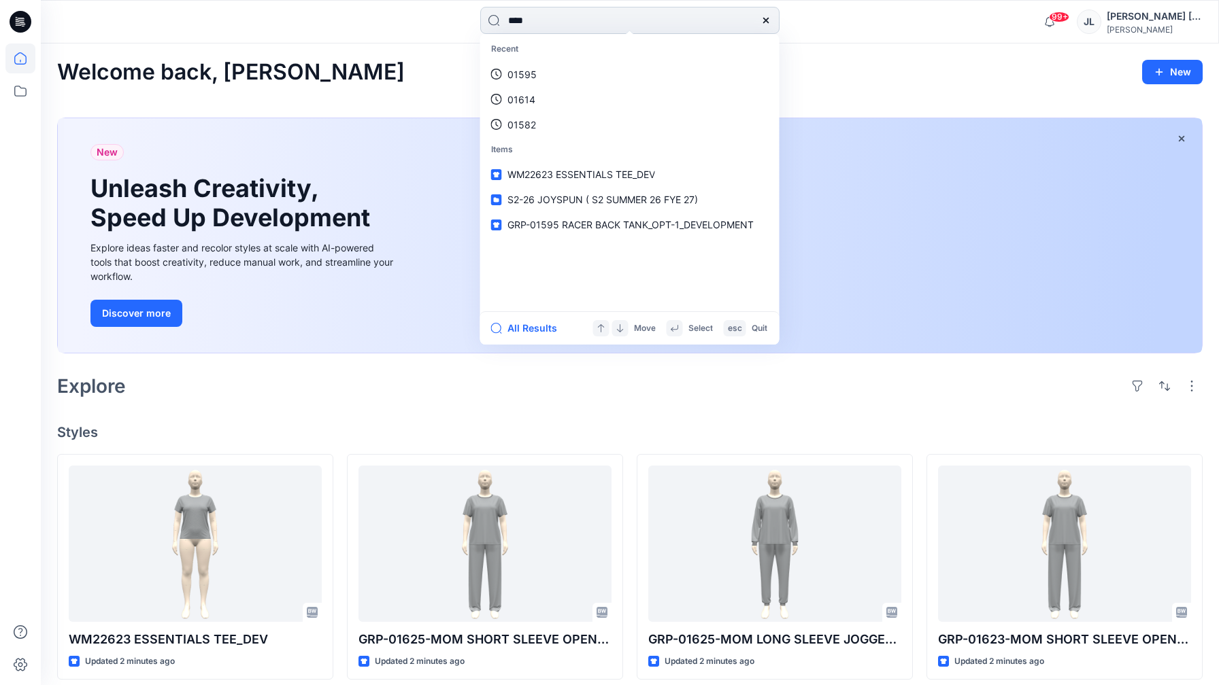
type input "*****"
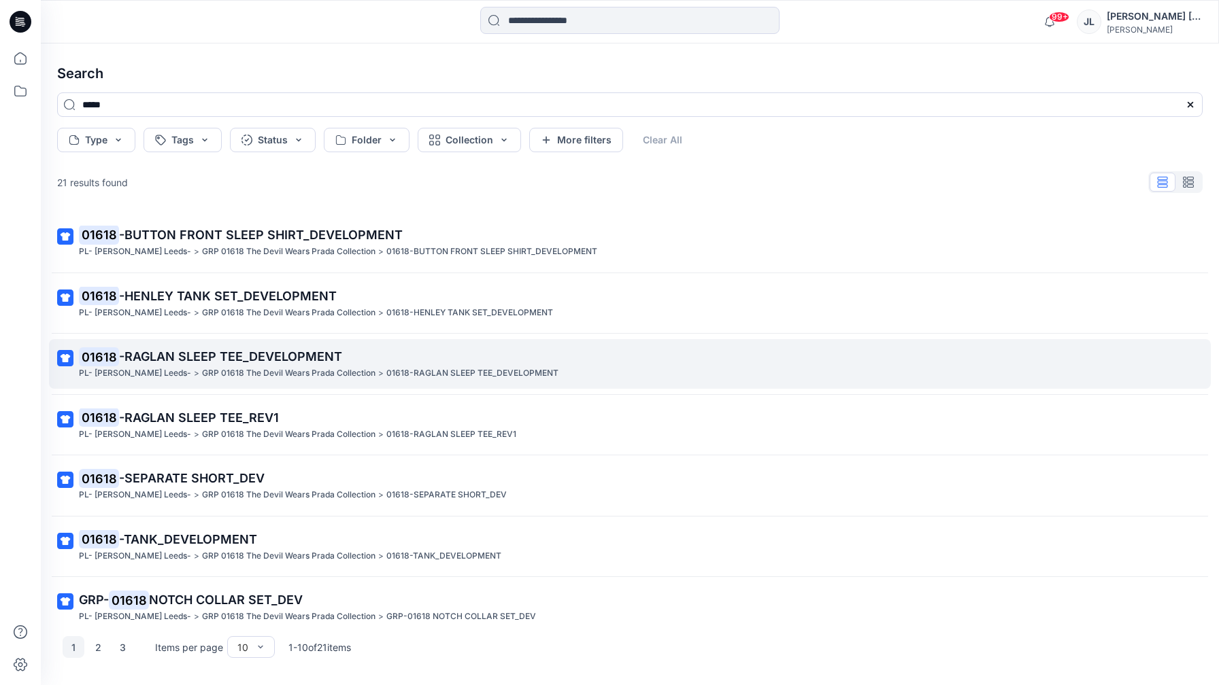
click at [198, 358] on span "-RAGLAN SLEEP TEE_DEVELOPMENT" at bounding box center [230, 357] width 223 height 14
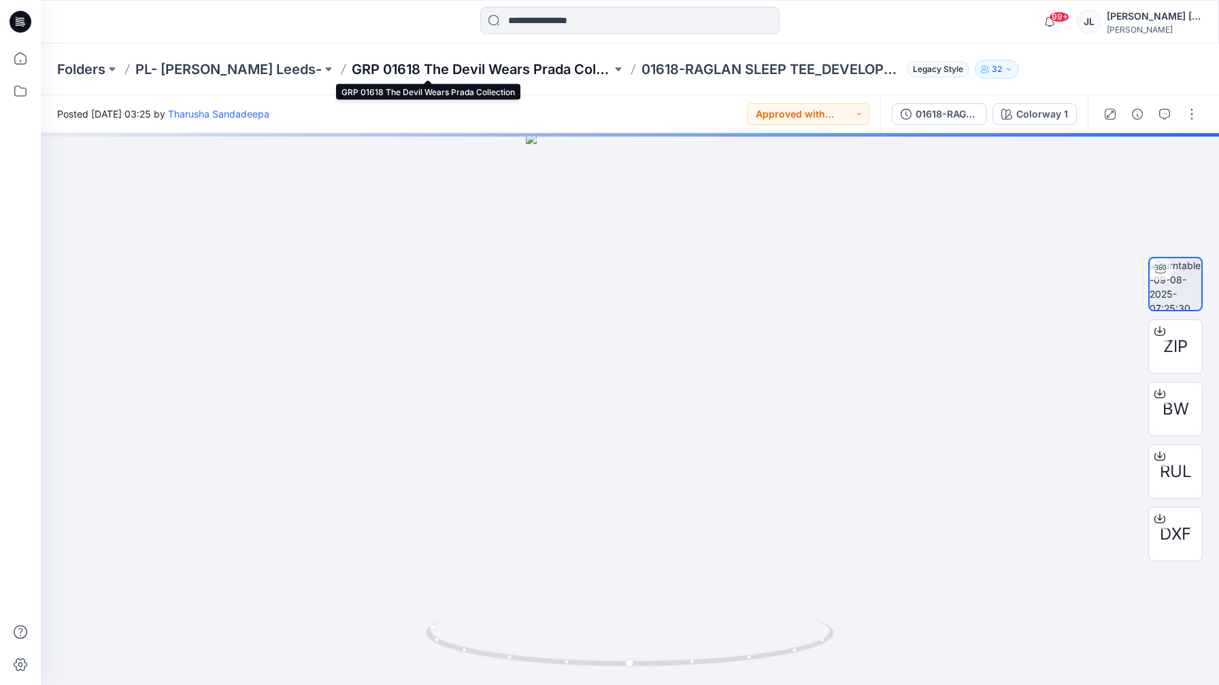
click at [522, 65] on p "GRP 01618 The Devil Wears Prada Collection" at bounding box center [482, 69] width 260 height 19
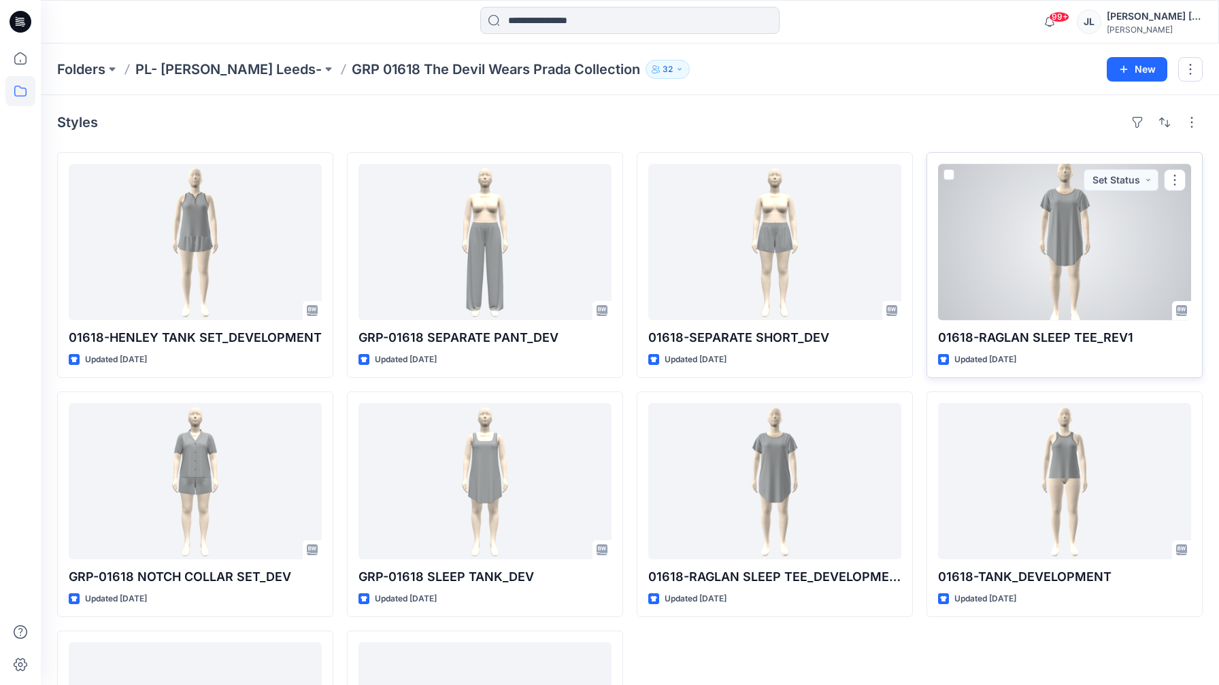
click at [1058, 224] on div at bounding box center [1064, 242] width 253 height 156
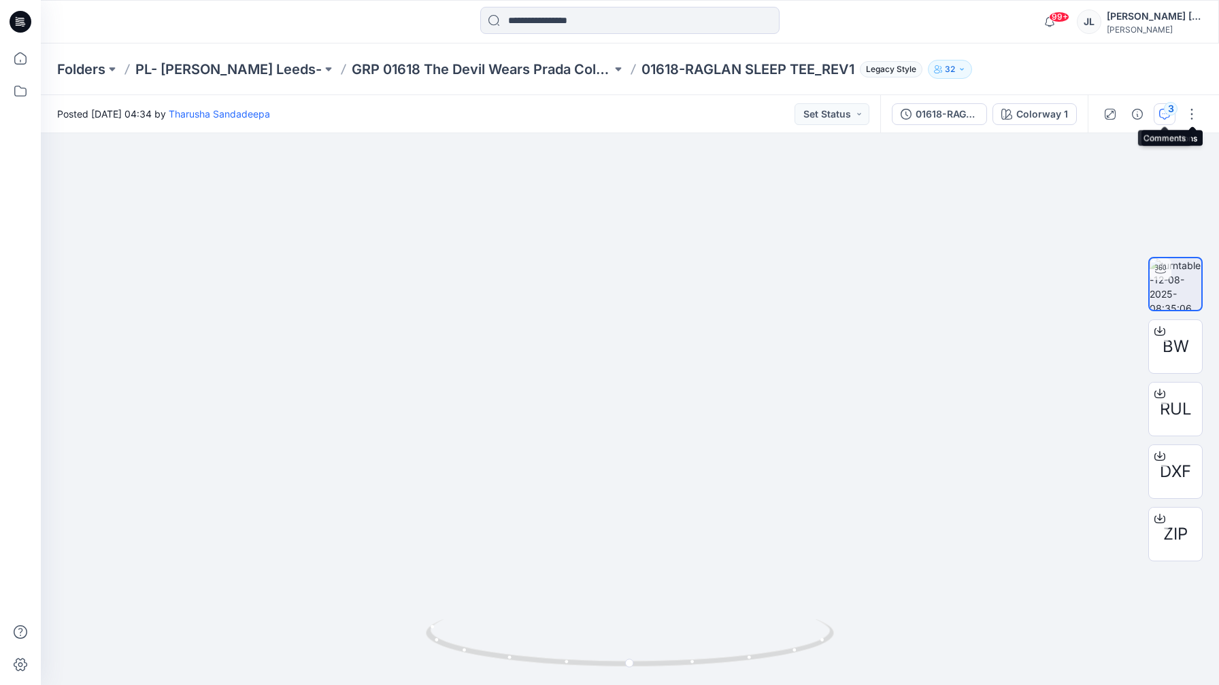
click at [1171, 111] on div "3" at bounding box center [1170, 109] width 14 height 14
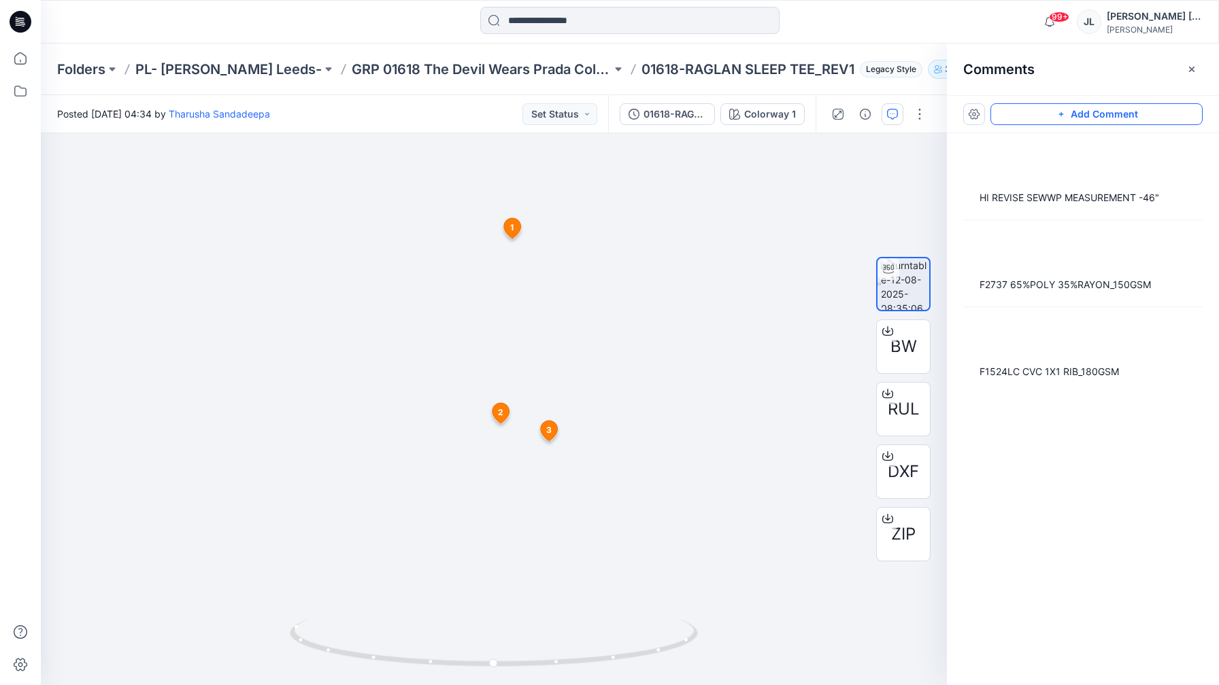
click at [1098, 107] on button "Add Comment" at bounding box center [1096, 114] width 212 height 22
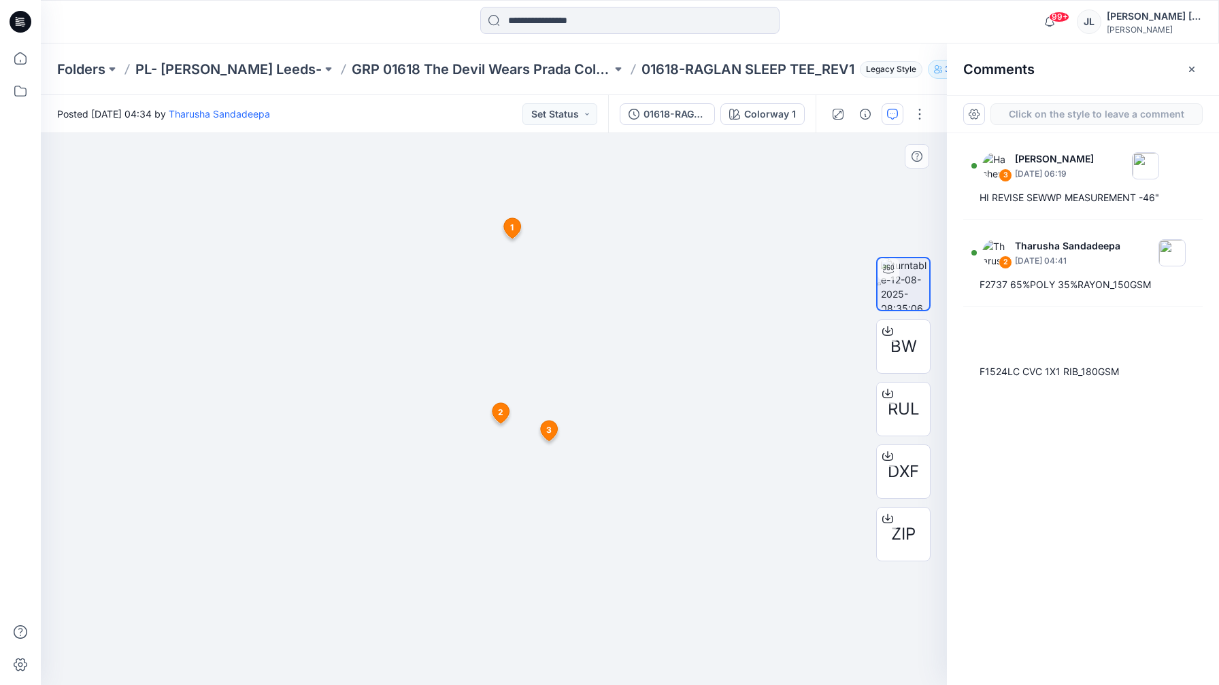
click at [439, 417] on div "4 1 Tharusha Sandadeepa [DATE] 04:41 F1524LC CVC 1X1 RIB_180GSM Reply 2 Tharush…" at bounding box center [494, 409] width 906 height 552
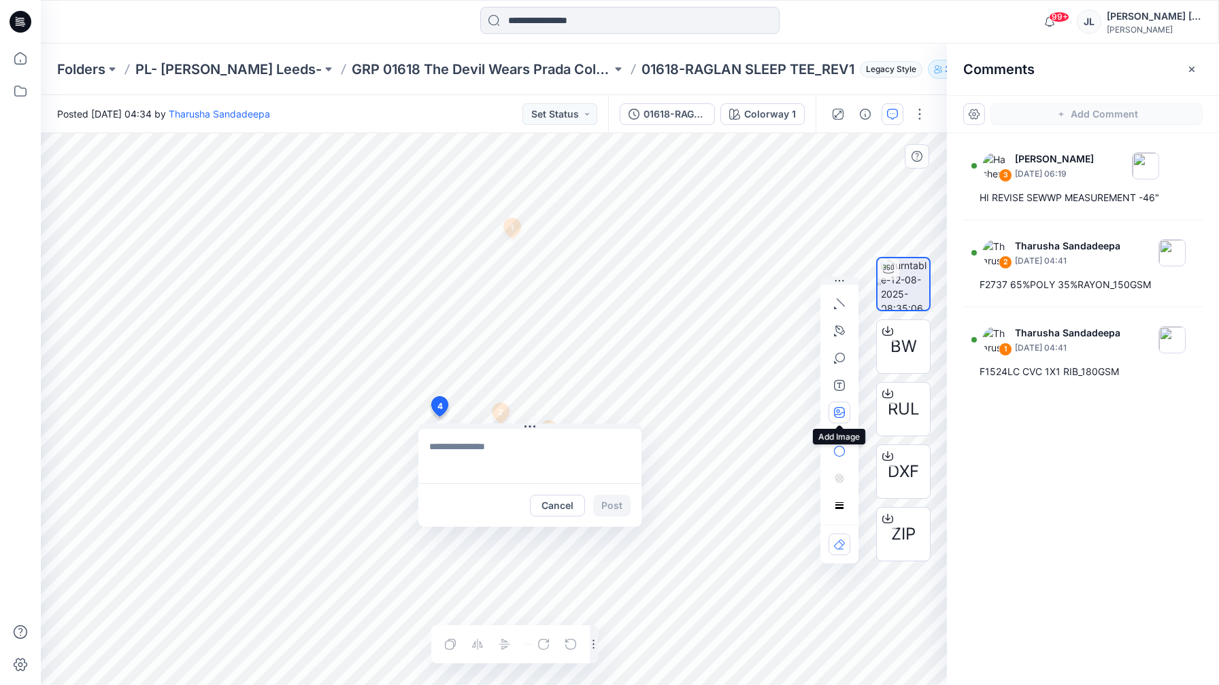
click at [842, 410] on icon "button" at bounding box center [839, 412] width 11 height 11
click at [497, 449] on textarea at bounding box center [529, 456] width 223 height 54
type textarea "**********"
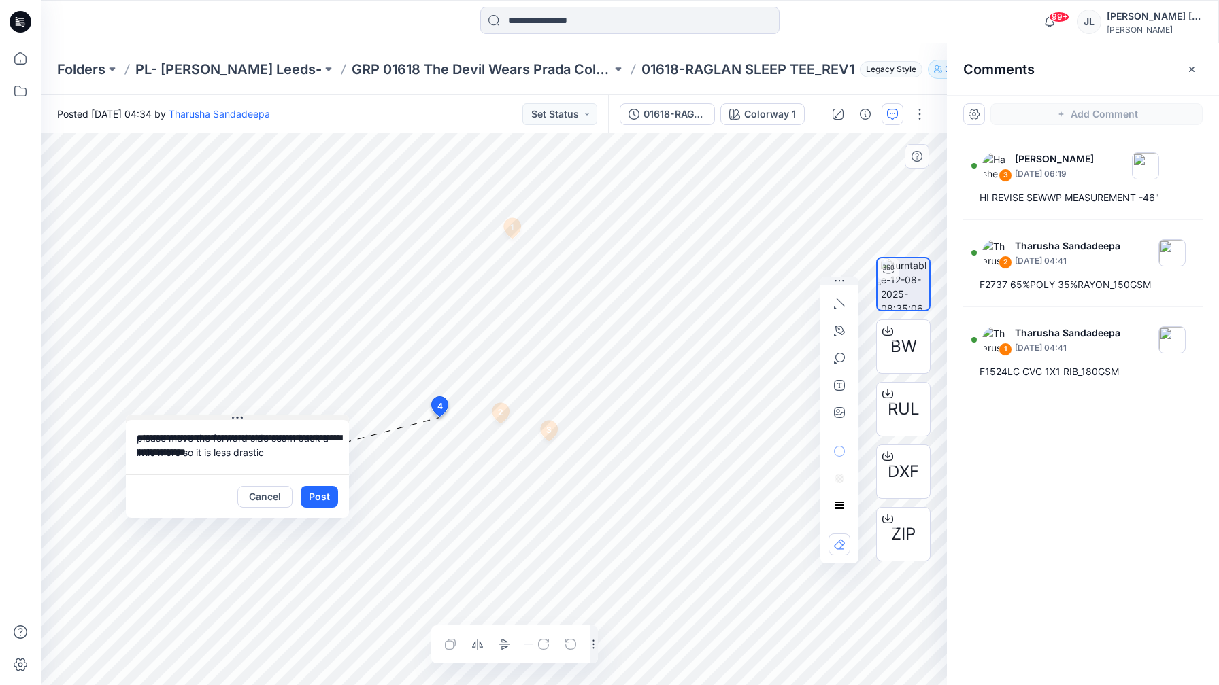
drag, startPoint x: 534, startPoint y: 424, endPoint x: 239, endPoint y: 401, distance: 295.4
click at [239, 413] on icon at bounding box center [237, 418] width 11 height 11
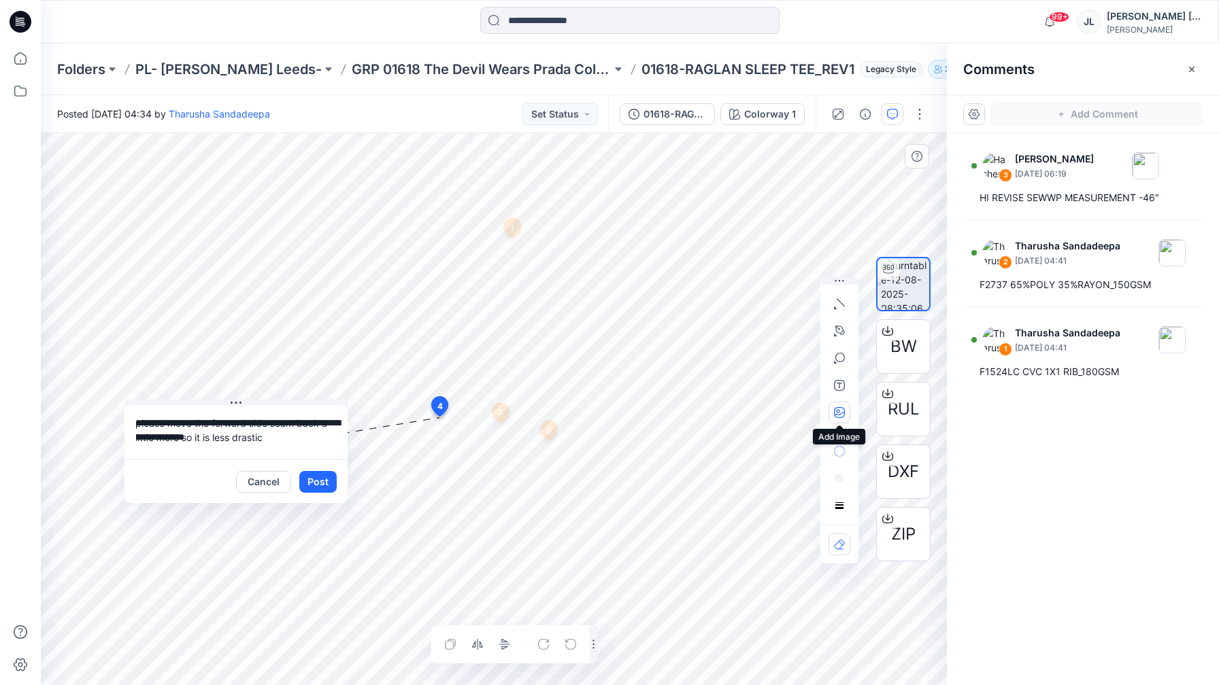
click at [841, 411] on icon "button" at bounding box center [839, 412] width 11 height 11
click at [836, 416] on icon "button" at bounding box center [839, 412] width 11 height 11
type input"] "**********"
click at [320, 484] on button "Post" at bounding box center [317, 482] width 37 height 22
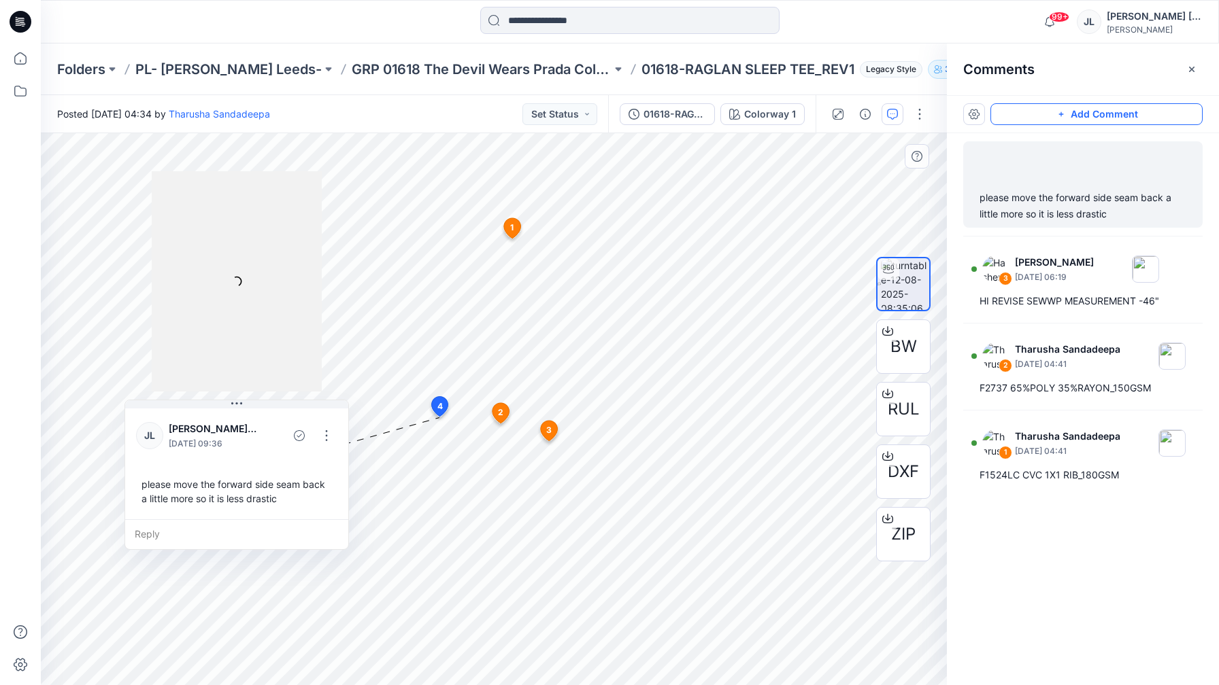
click at [1043, 122] on button "Add Comment" at bounding box center [1096, 114] width 212 height 22
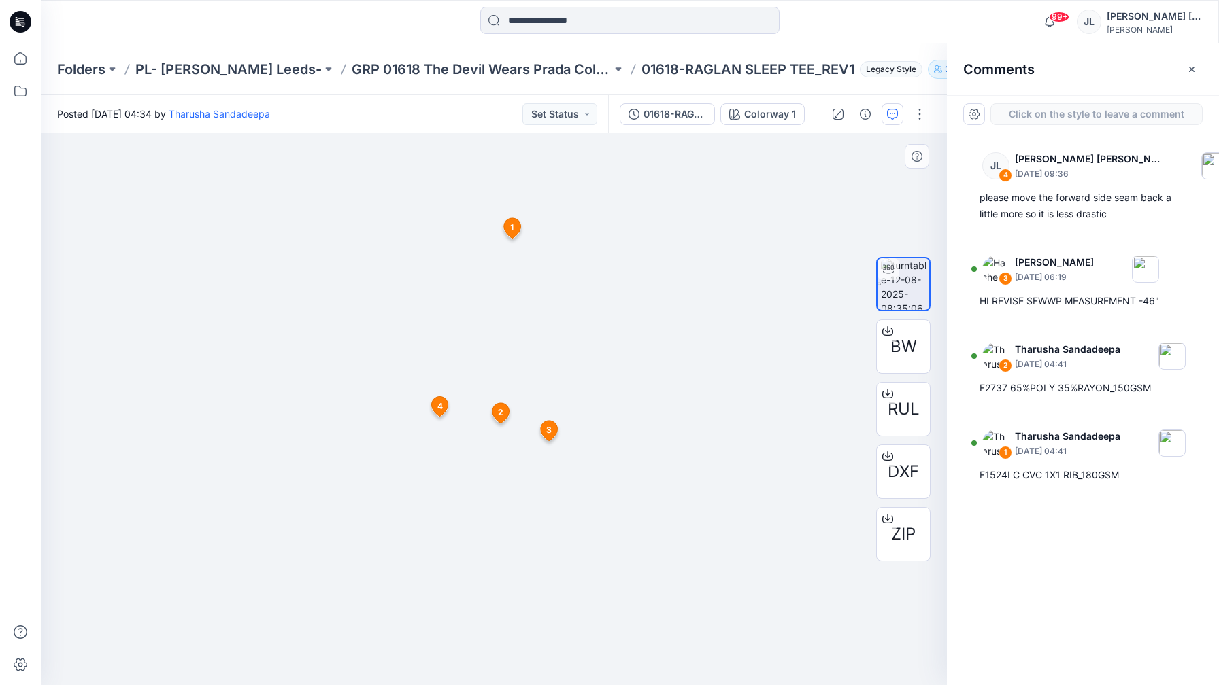
click at [449, 449] on div "5 1 Tharusha Sandadeepa [DATE] 04:41 F1524LC CVC 1X1 RIB_180GSM Reply 2 Tharush…" at bounding box center [494, 409] width 906 height 552
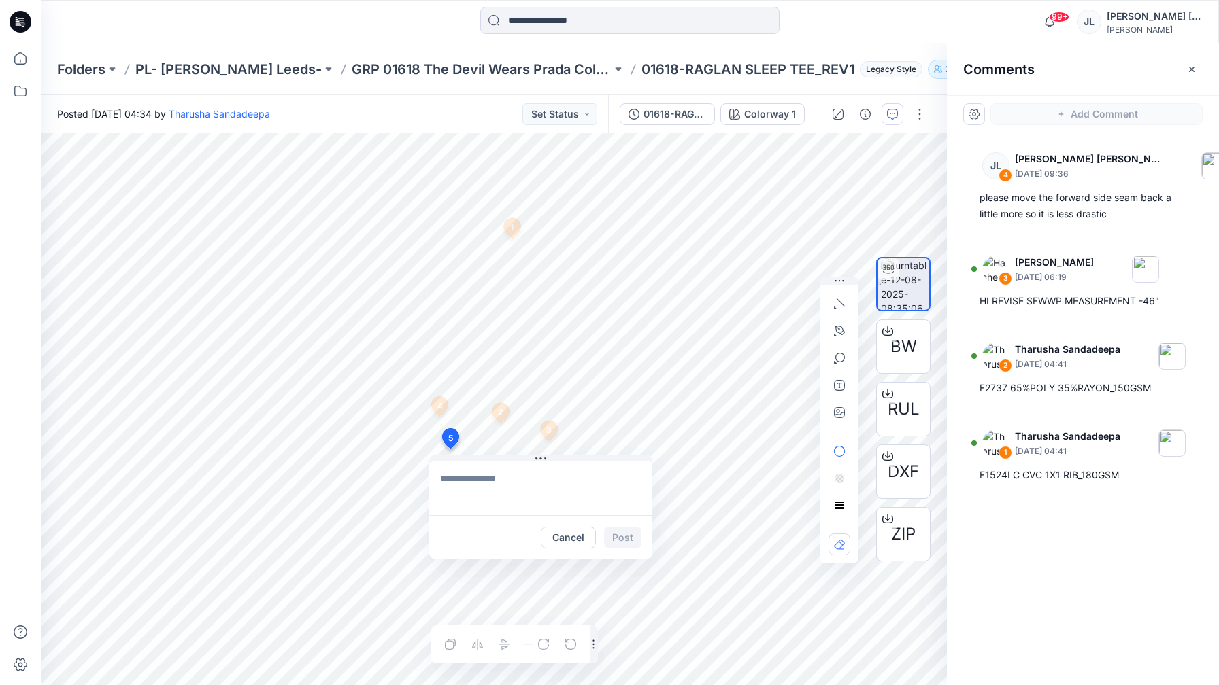
click at [449, 485] on textarea at bounding box center [540, 488] width 223 height 54
type textarea "**********"
click at [627, 535] on button "Post" at bounding box center [622, 538] width 37 height 22
click at [567, 108] on button "Set Status" at bounding box center [559, 114] width 75 height 22
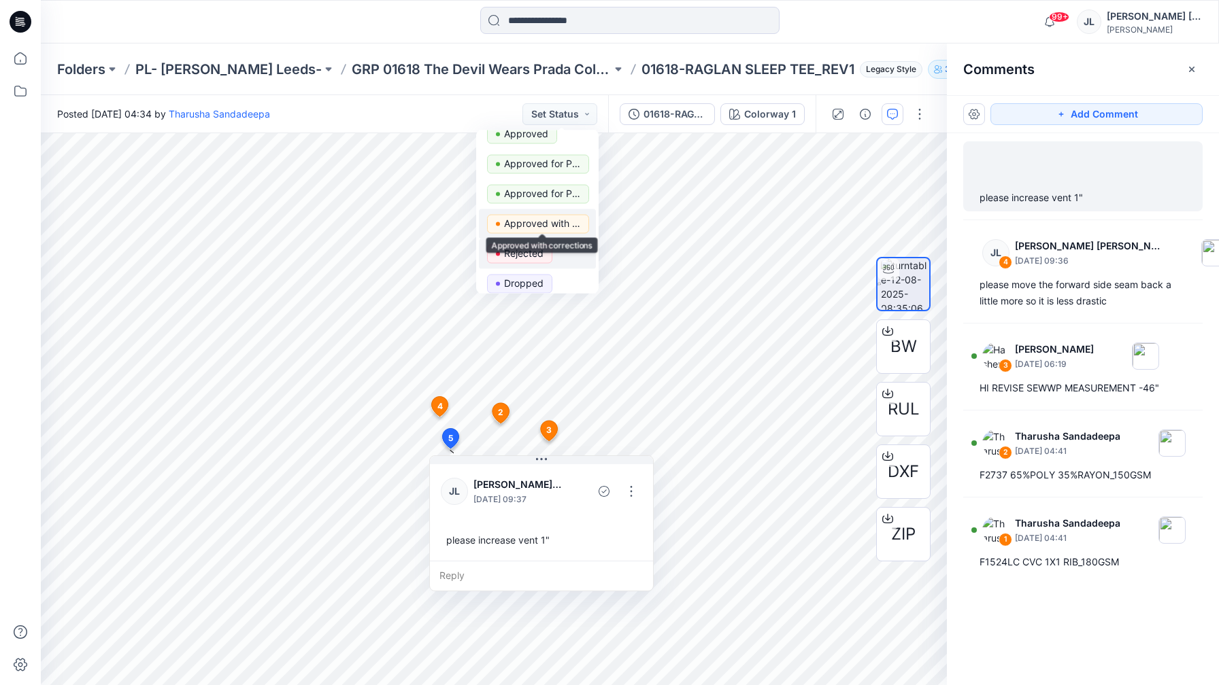
scroll to position [48, 0]
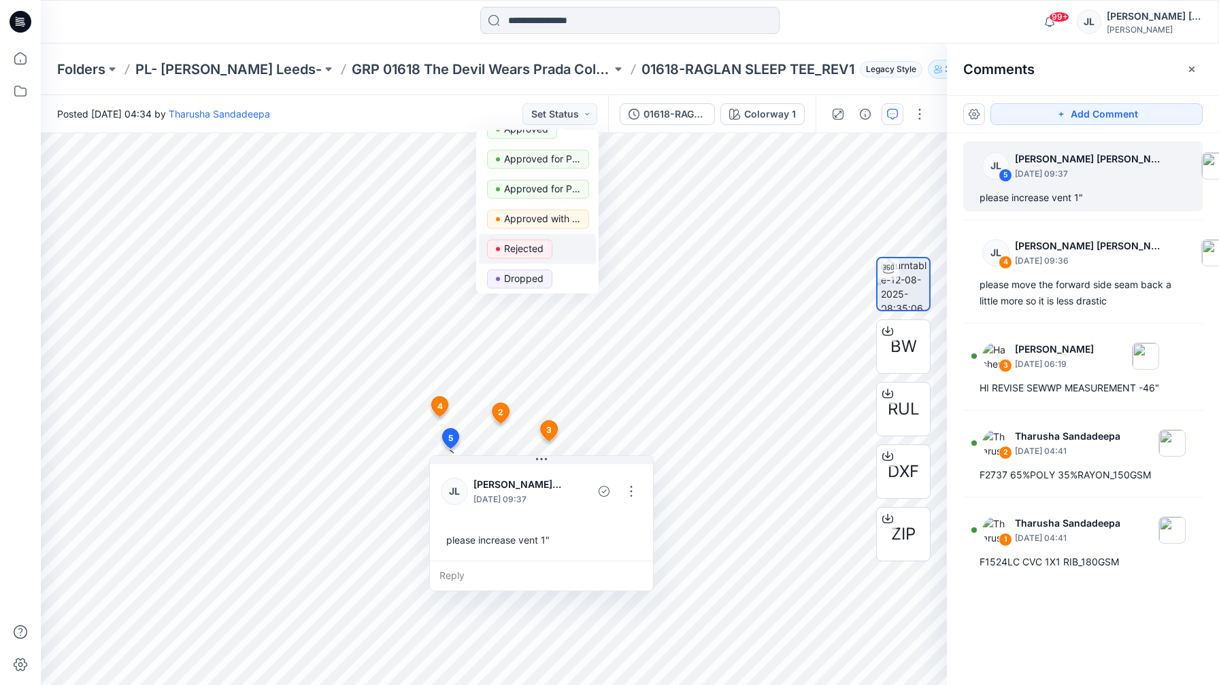
click at [537, 252] on p "Rejected" at bounding box center [523, 249] width 39 height 18
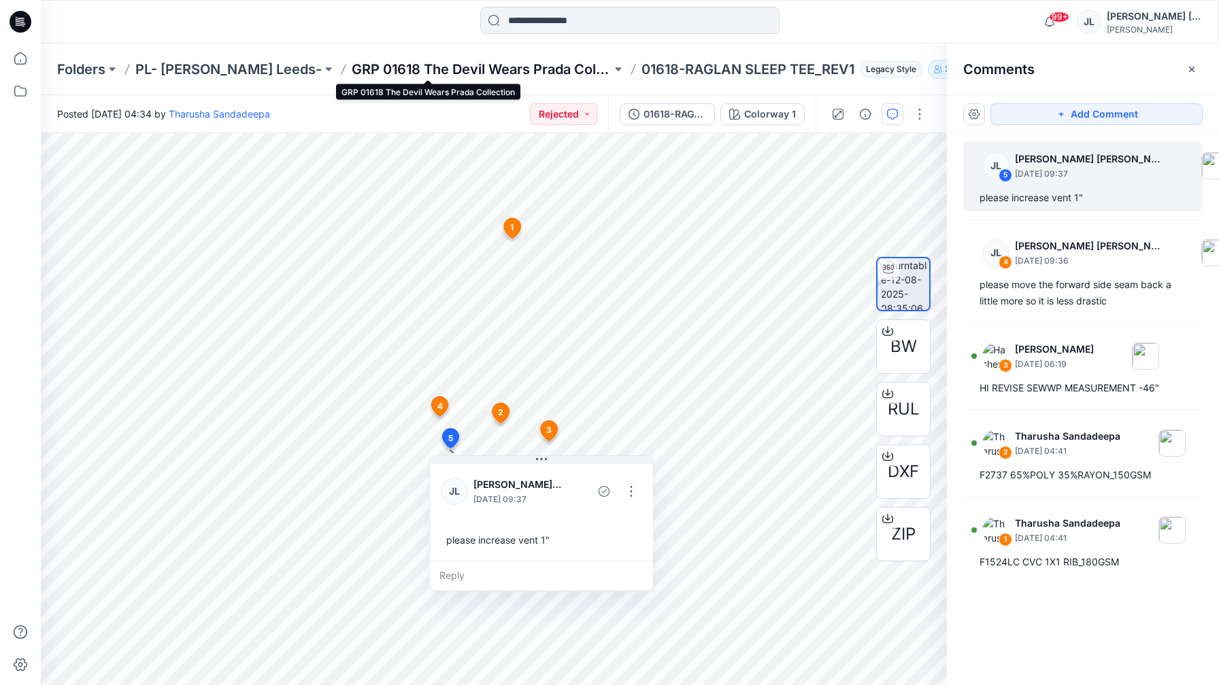
click at [372, 61] on p "GRP 01618 The Devil Wears Prada Collection" at bounding box center [482, 69] width 260 height 19
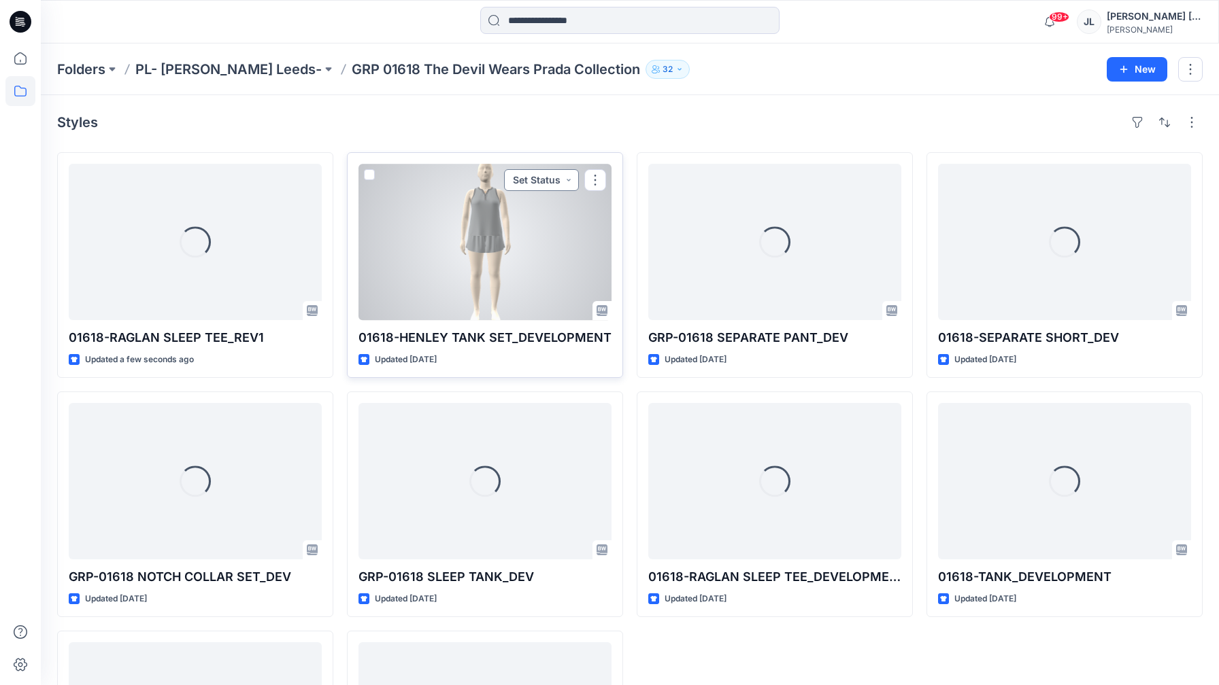
click at [539, 176] on button "Set Status" at bounding box center [541, 180] width 75 height 22
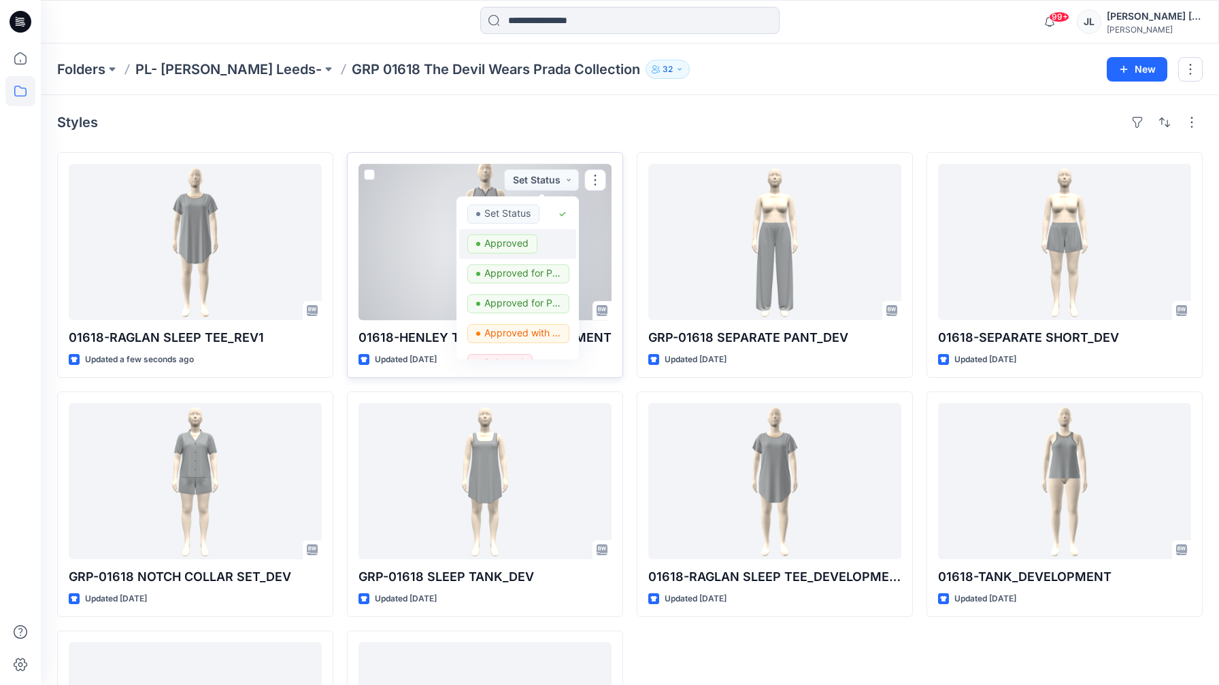
click at [518, 245] on p "Approved" at bounding box center [506, 244] width 44 height 18
